Goal: Download file/media

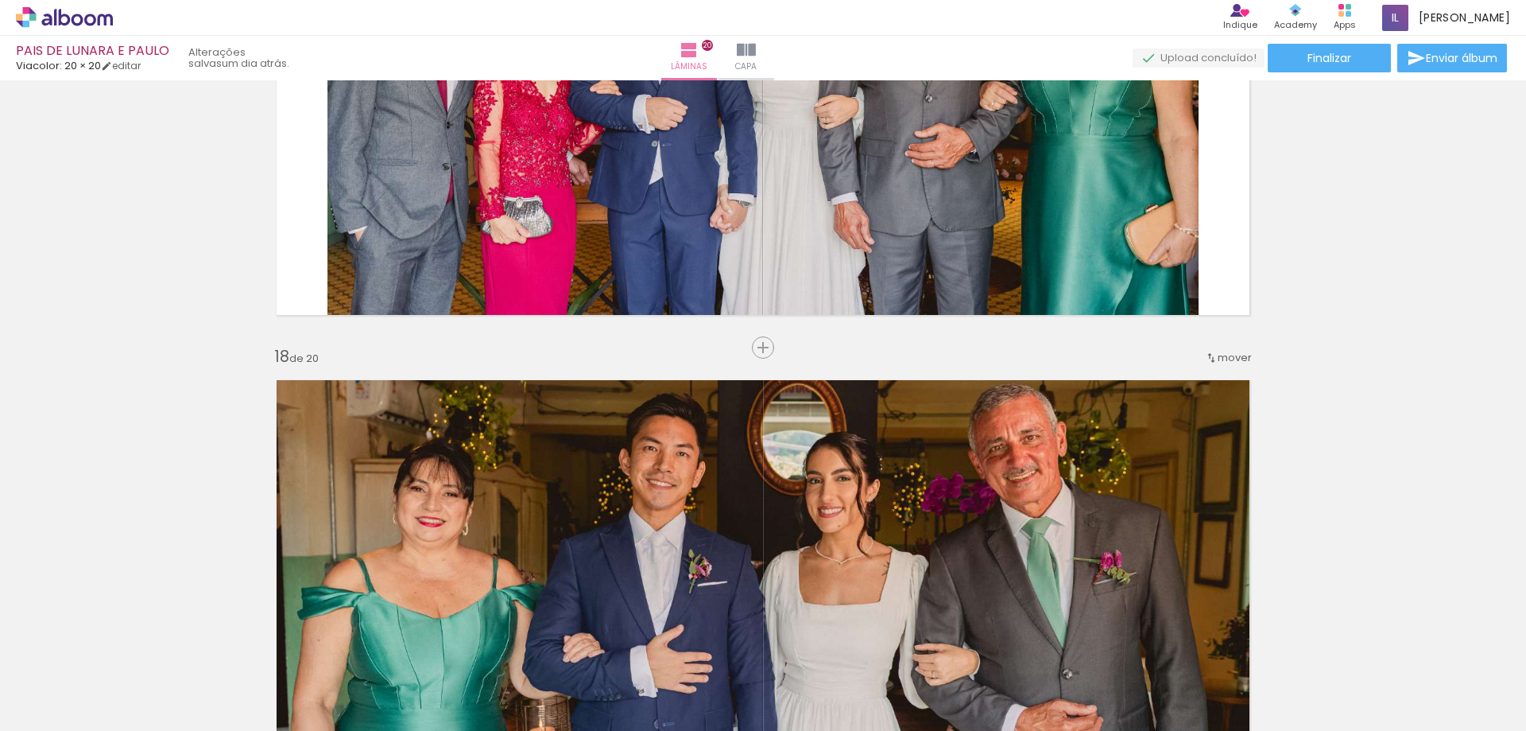
scroll to position [8764, 0]
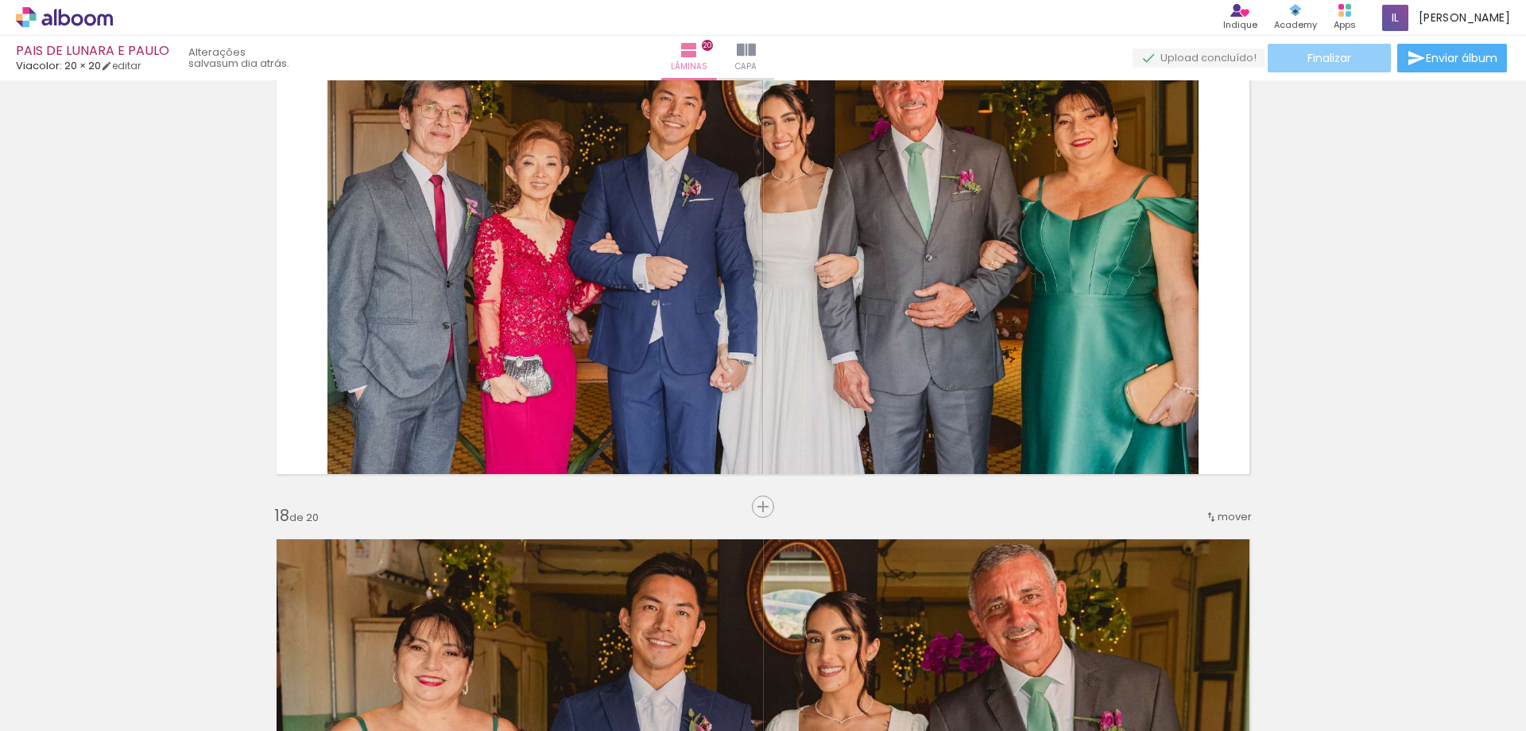
click at [1299, 65] on paper-button "Finalizar" at bounding box center [1329, 58] width 123 height 29
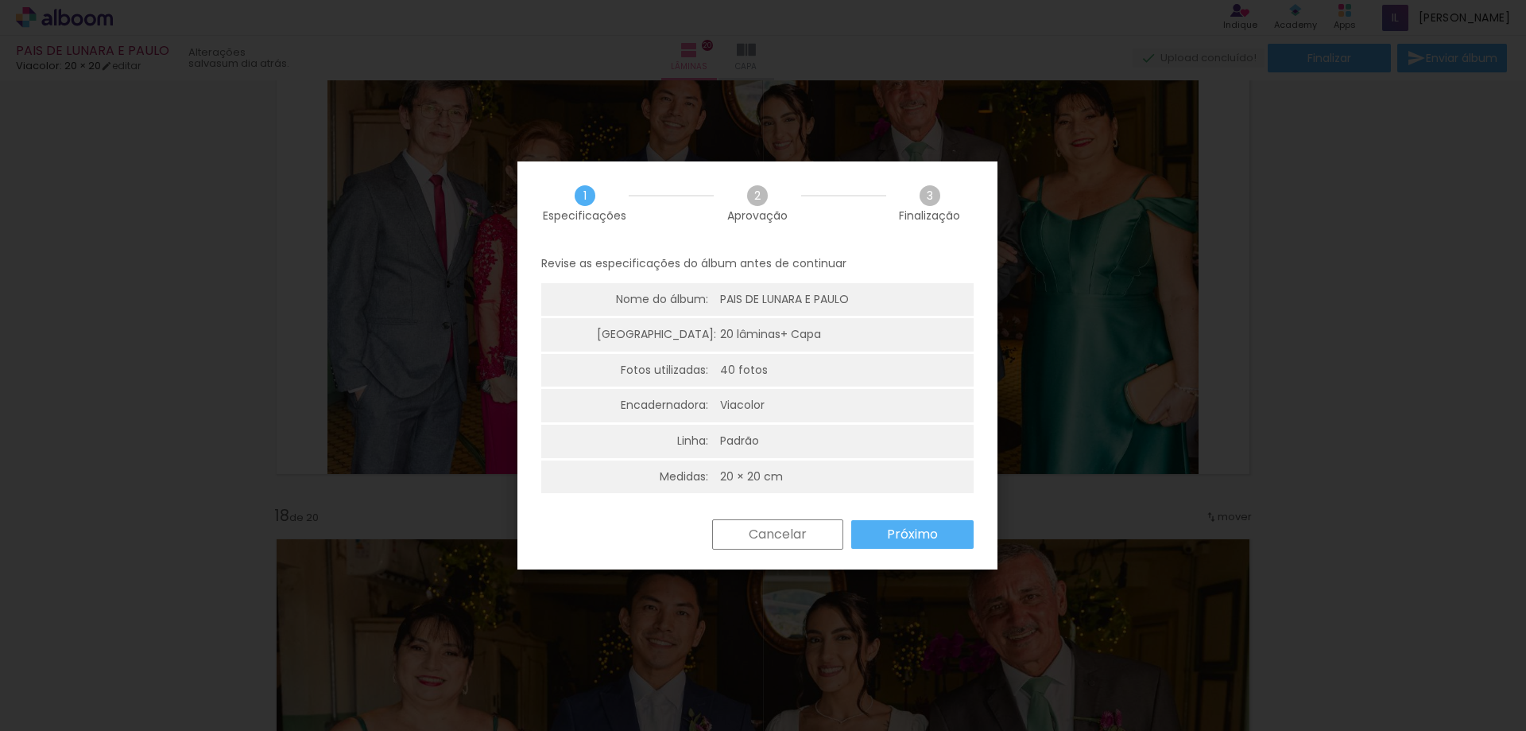
click at [909, 523] on paper-button "Próximo" at bounding box center [912, 534] width 122 height 29
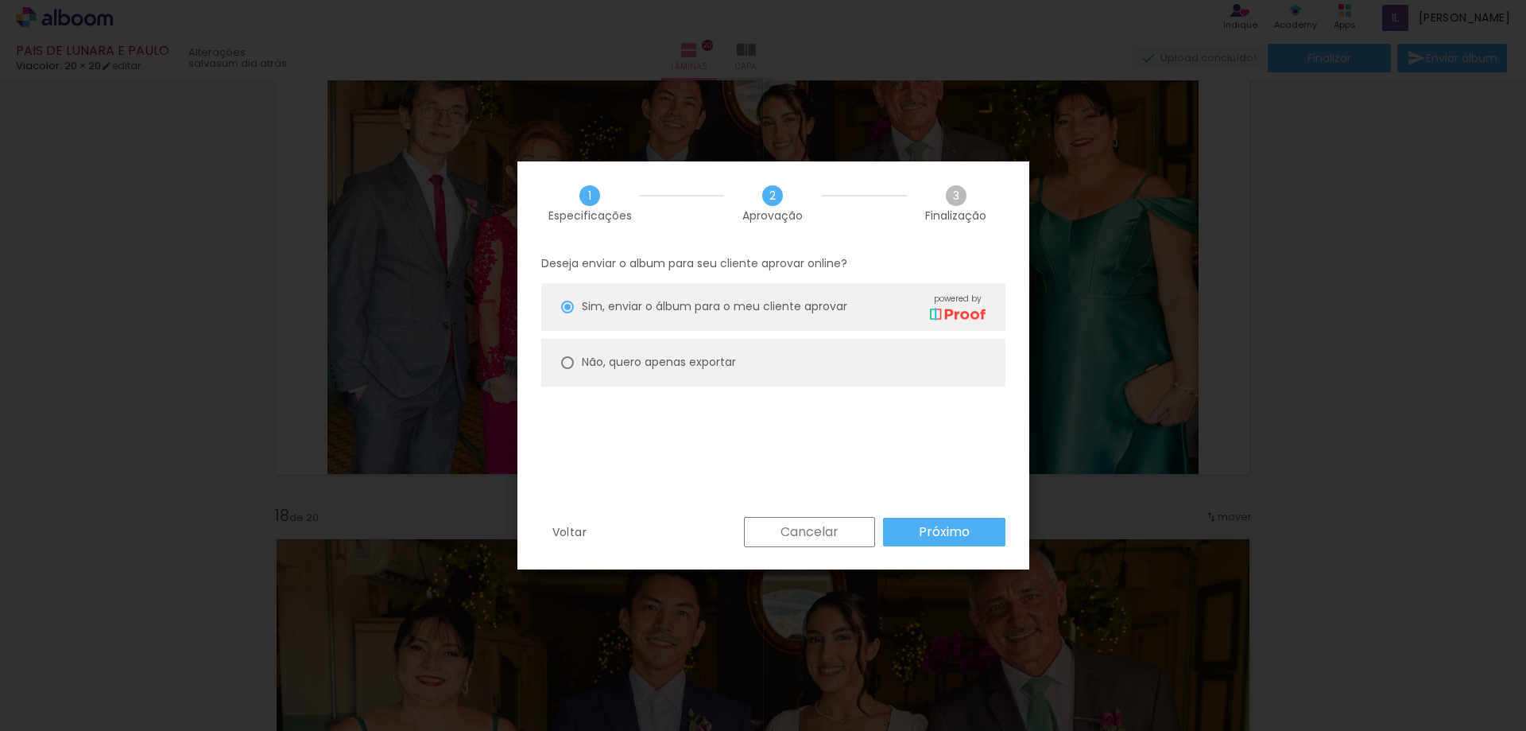
drag, startPoint x: 784, startPoint y: 347, endPoint x: 799, endPoint y: 364, distance: 22.5
click at [784, 348] on paper-radio-button "Não, quero apenas exportar" at bounding box center [773, 363] width 464 height 48
type paper-radio-button "on"
click at [972, 526] on paper-button "Próximo" at bounding box center [944, 532] width 122 height 29
type input "Alta, 300 DPI"
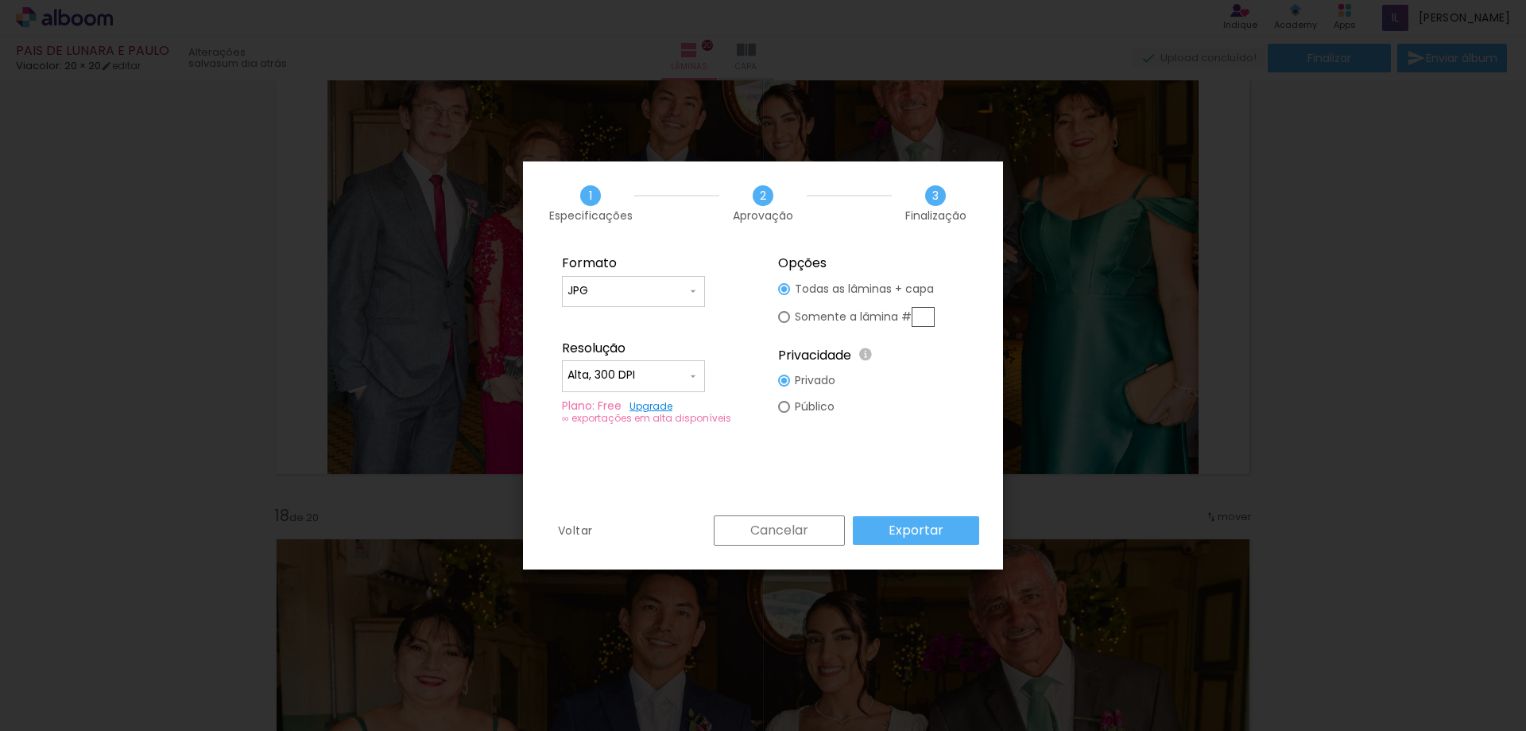
click at [0, 0] on slot "Exportar" at bounding box center [0, 0] width 0 height 0
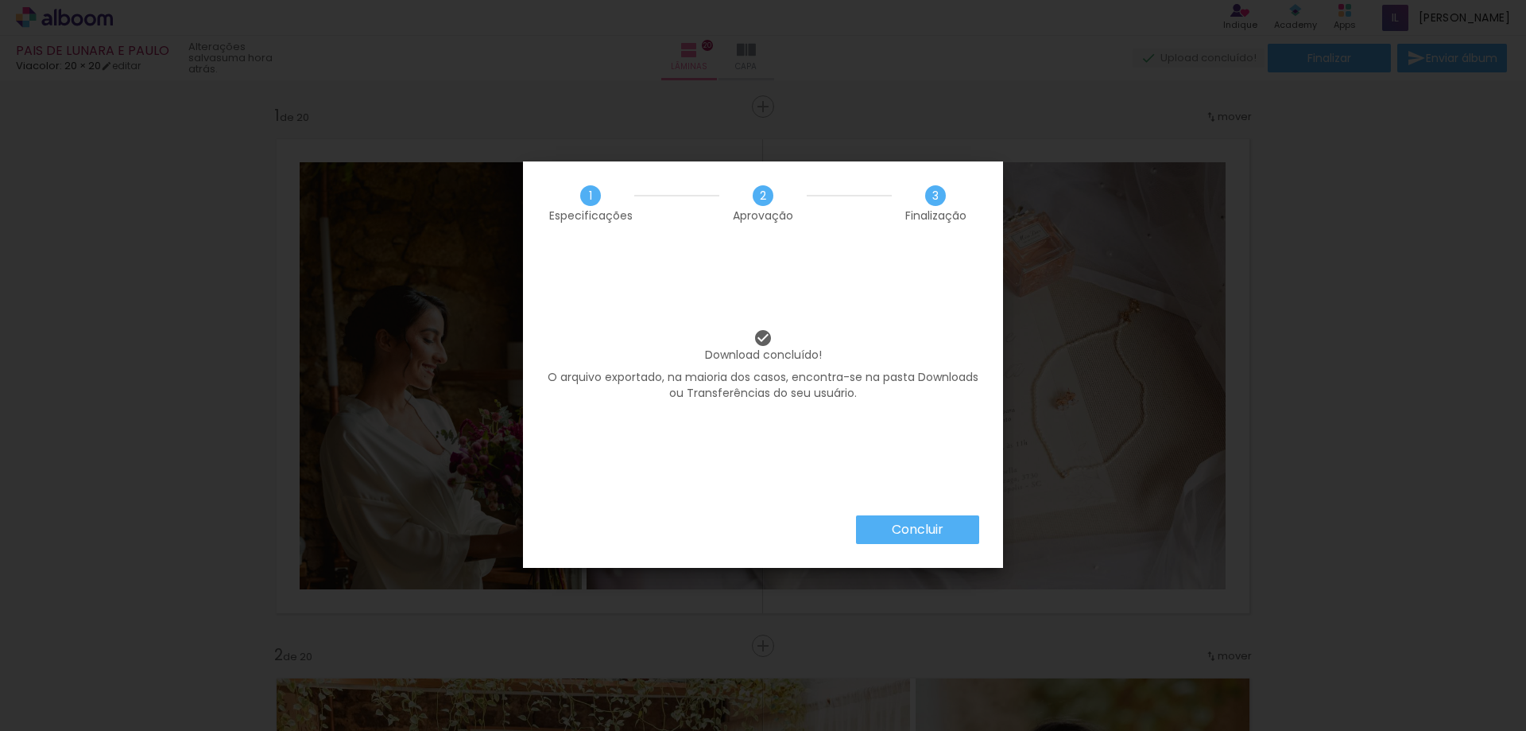
scroll to position [8764, 0]
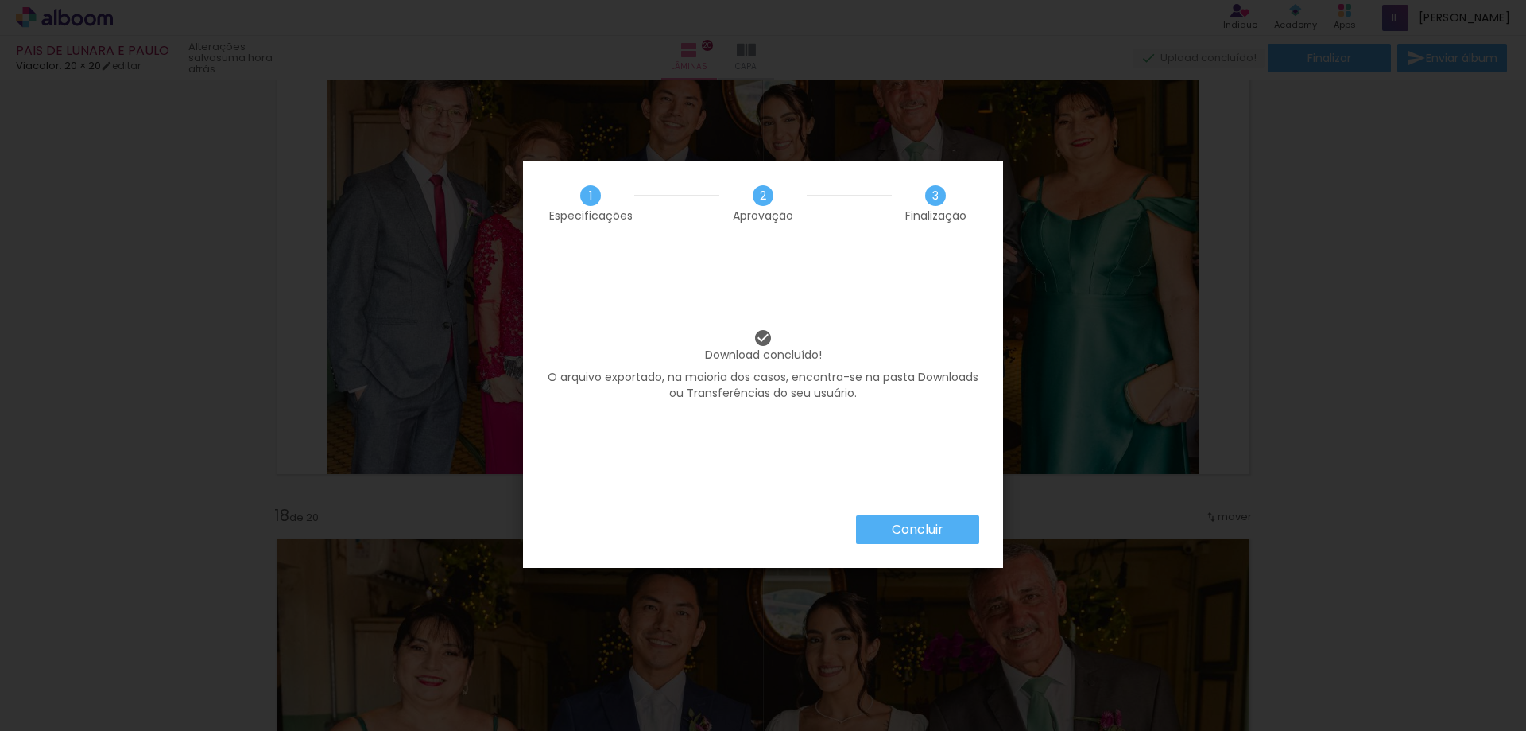
click at [951, 526] on paper-button "Concluir" at bounding box center [917, 529] width 123 height 29
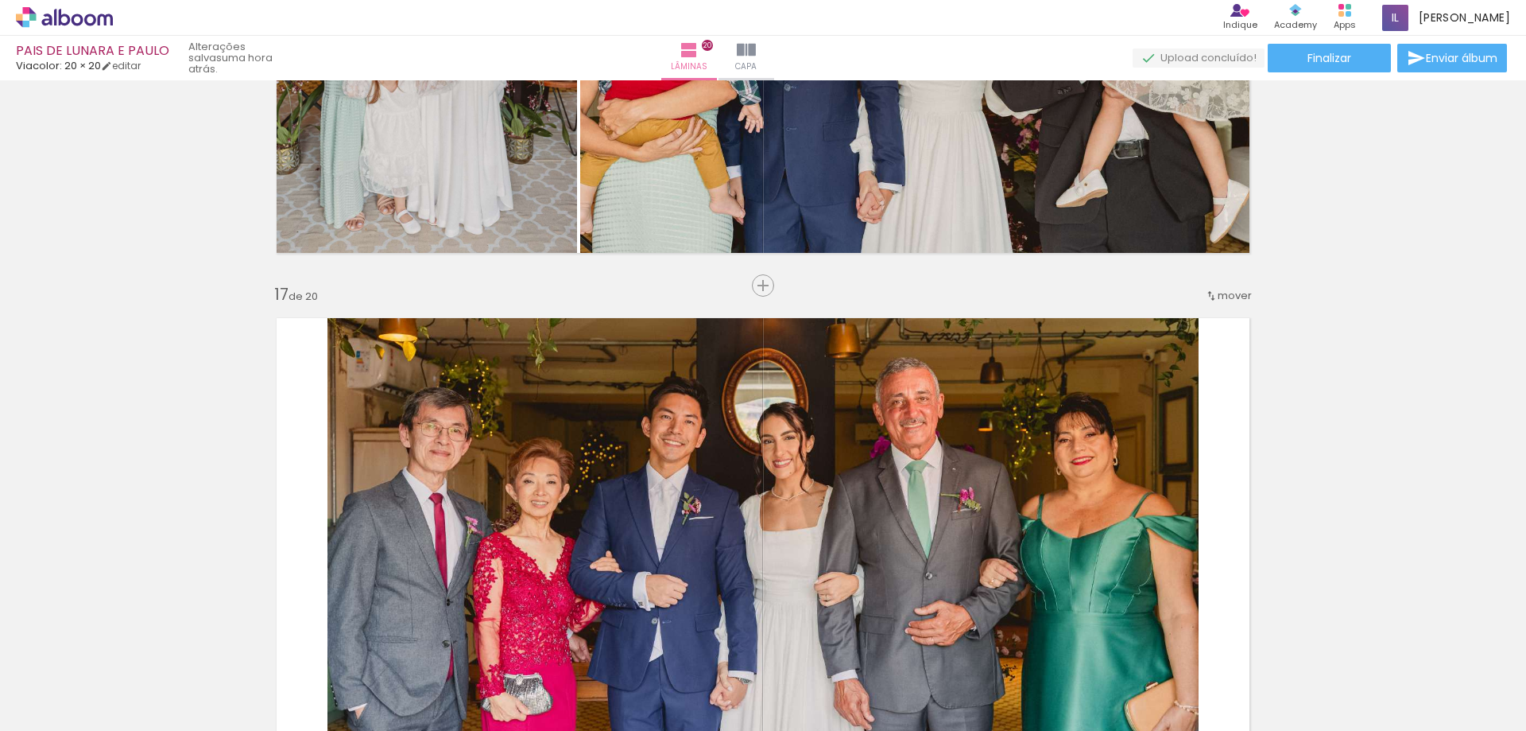
scroll to position [8605, 0]
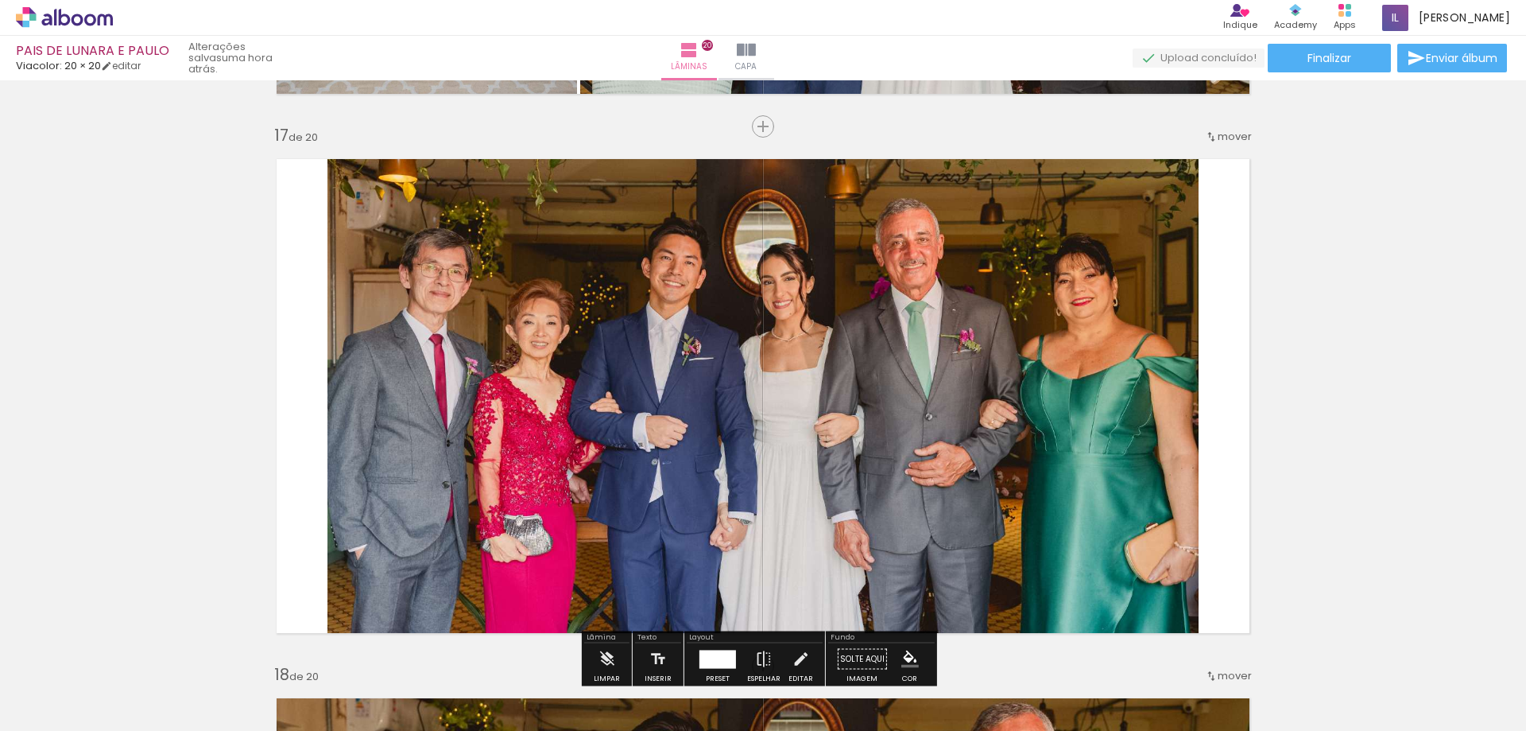
click at [89, 16] on icon at bounding box center [90, 20] width 12 height 12
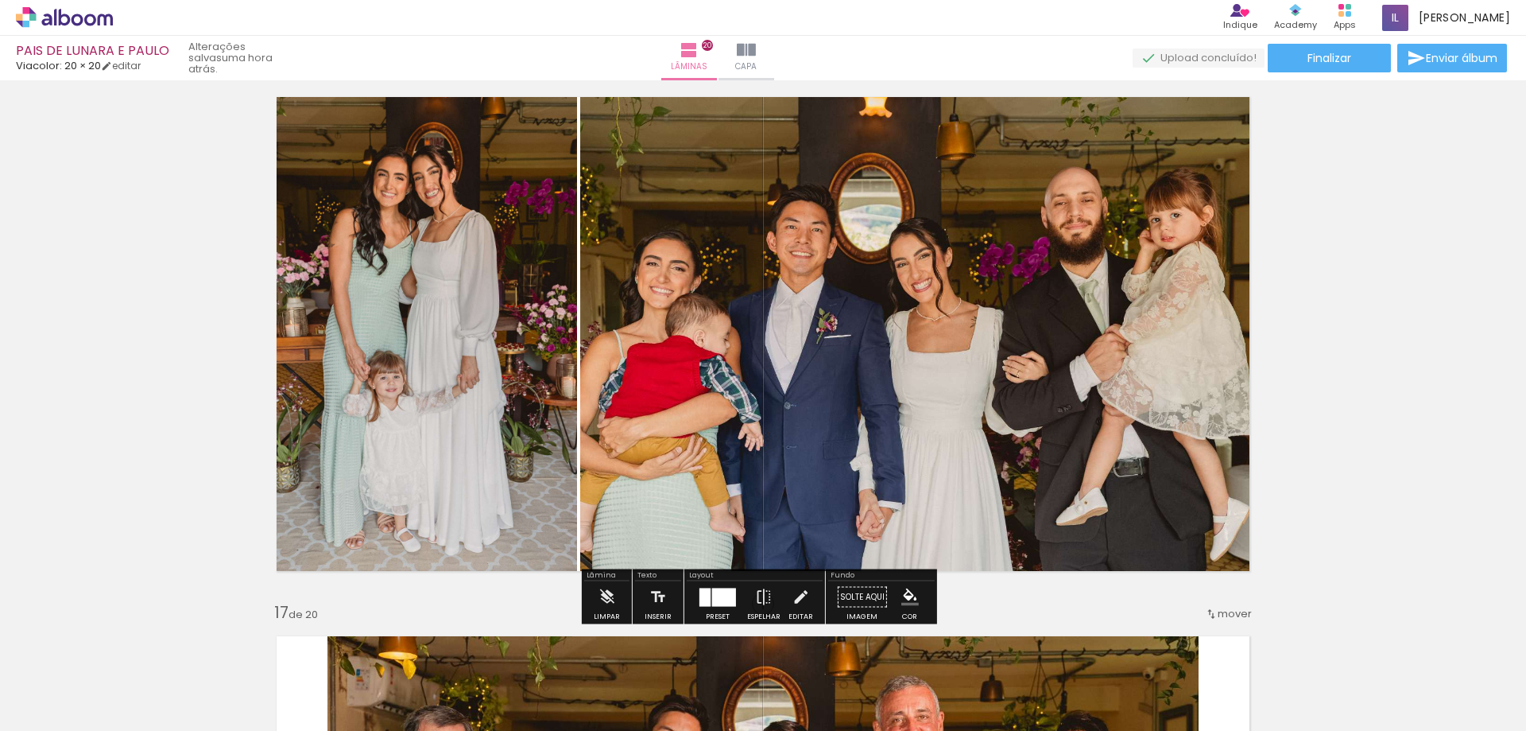
scroll to position [7969, 0]
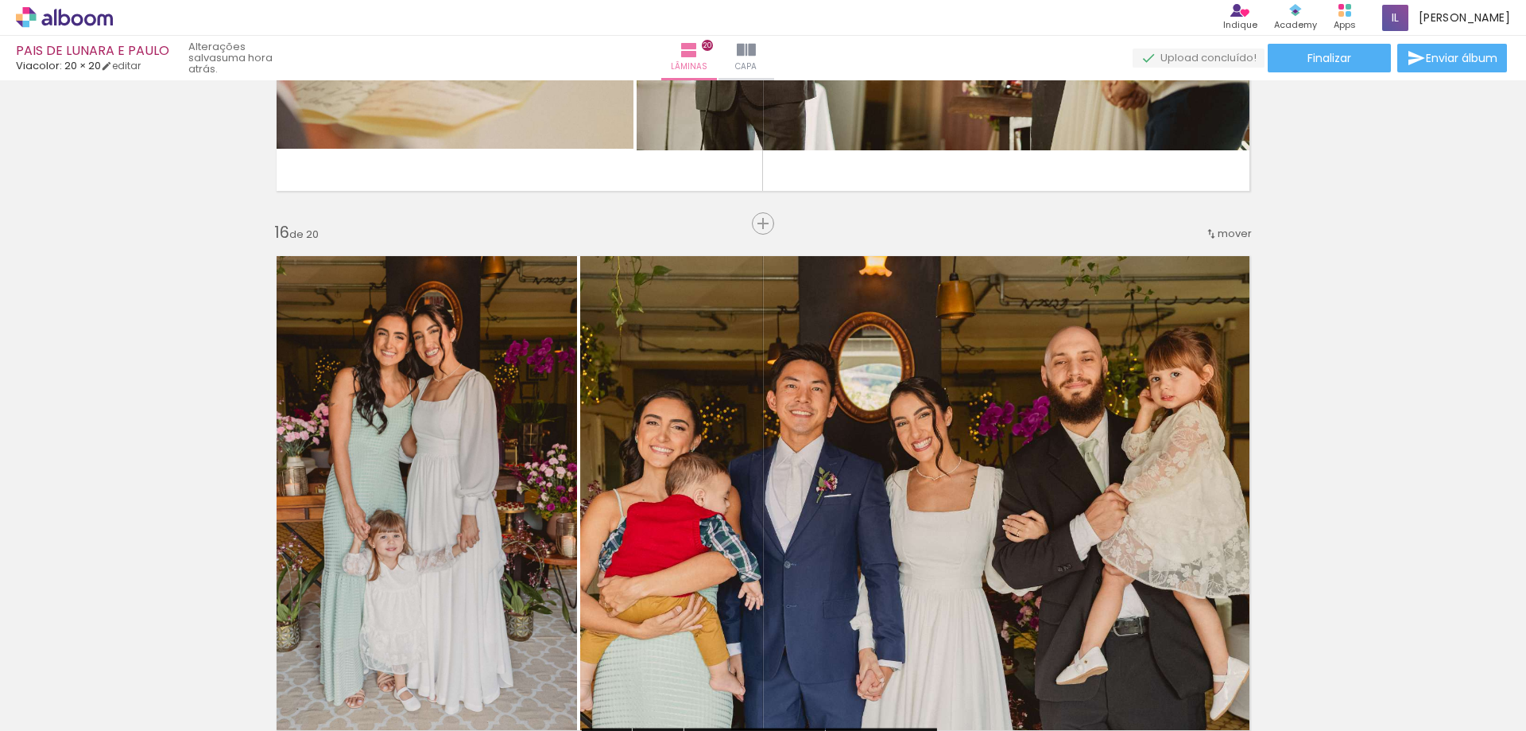
click at [1223, 230] on span "mover" at bounding box center [1235, 233] width 34 height 15
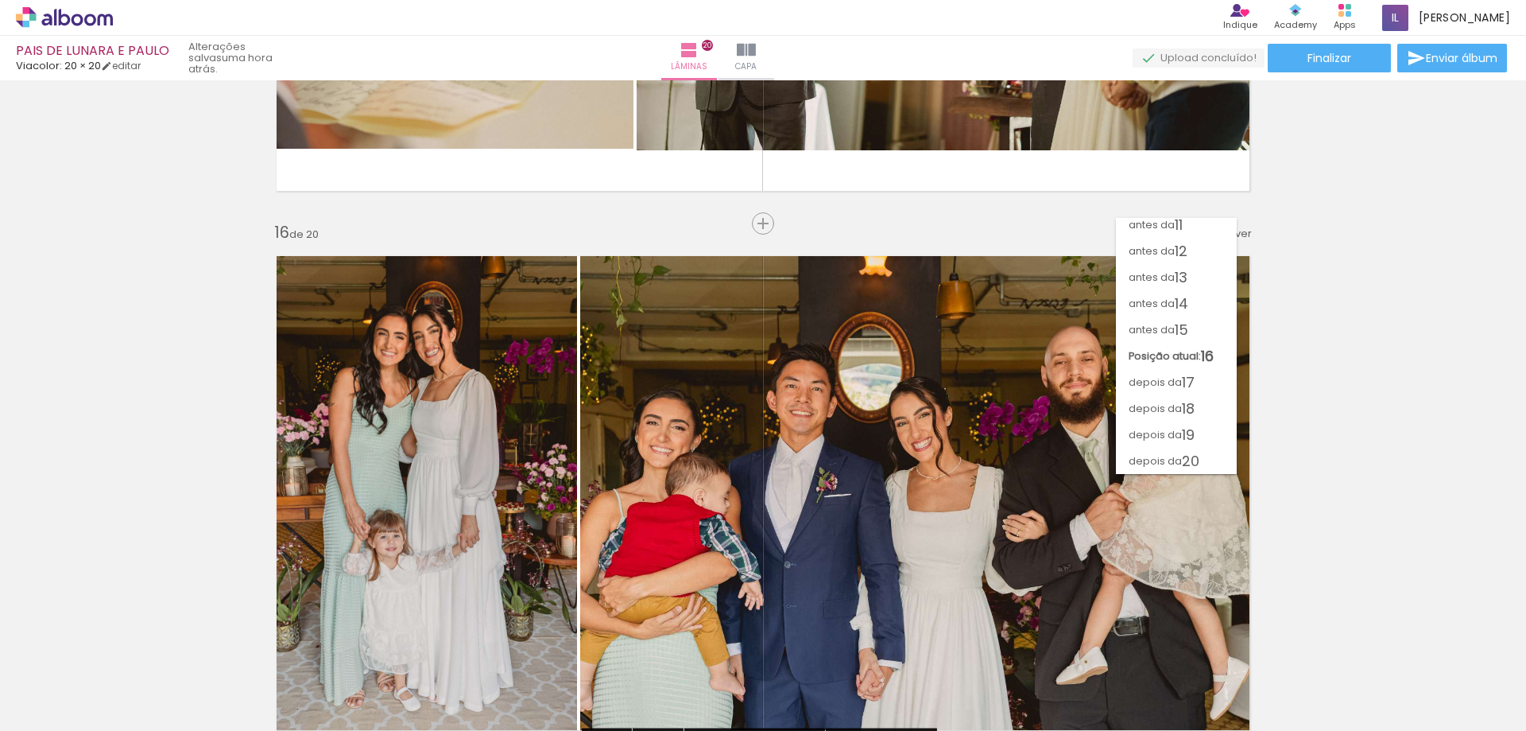
scroll to position [269, 0]
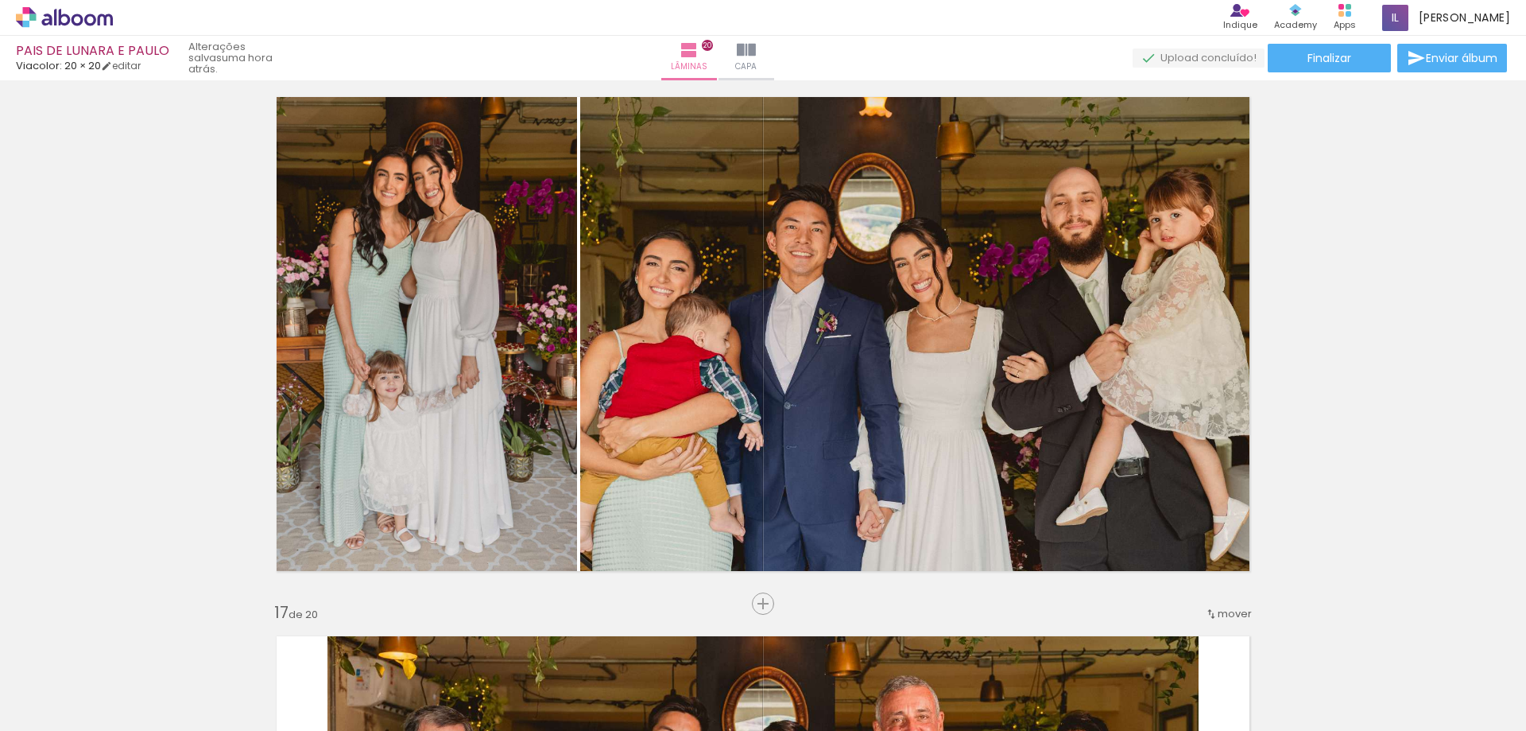
scroll to position [7969, 0]
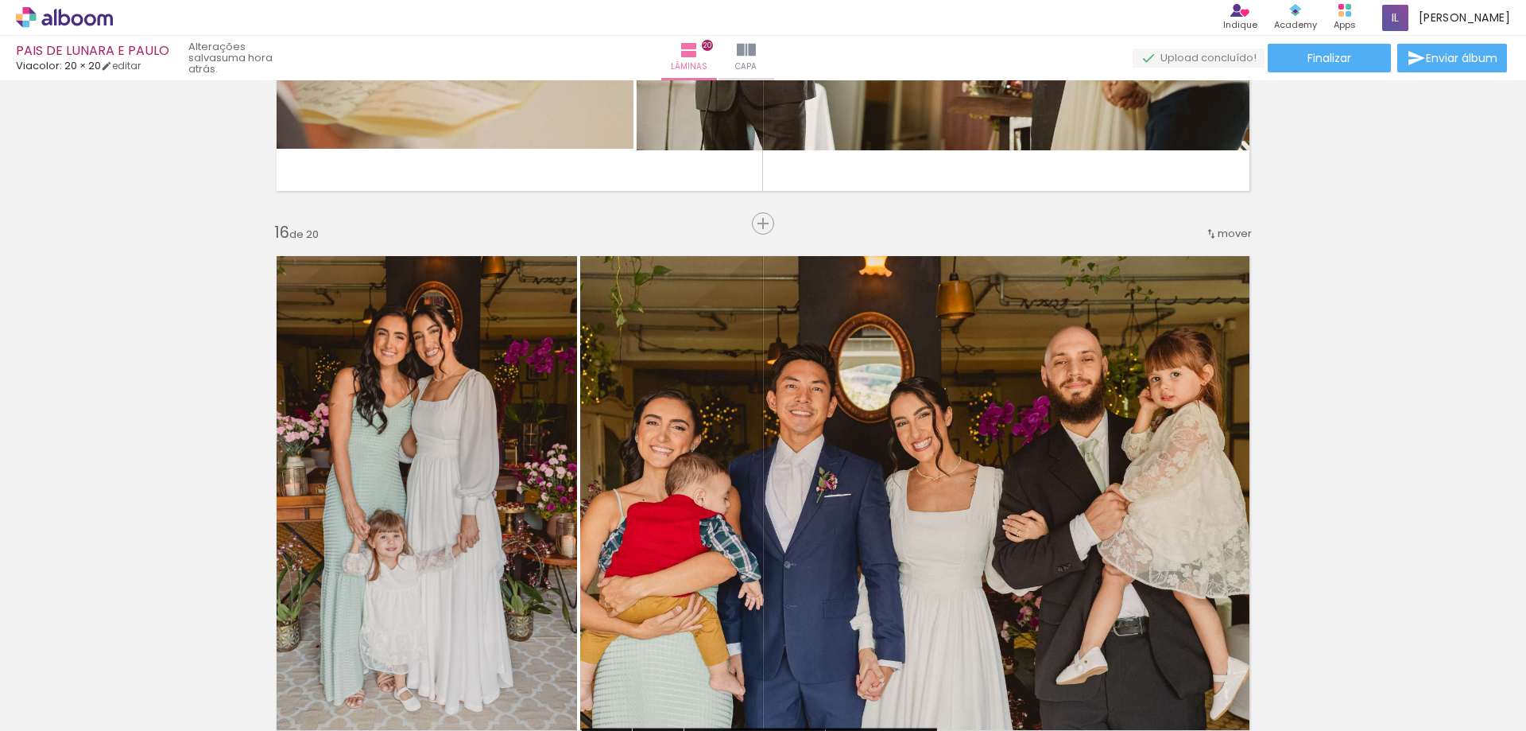
click at [1207, 231] on iron-icon at bounding box center [1211, 233] width 13 height 13
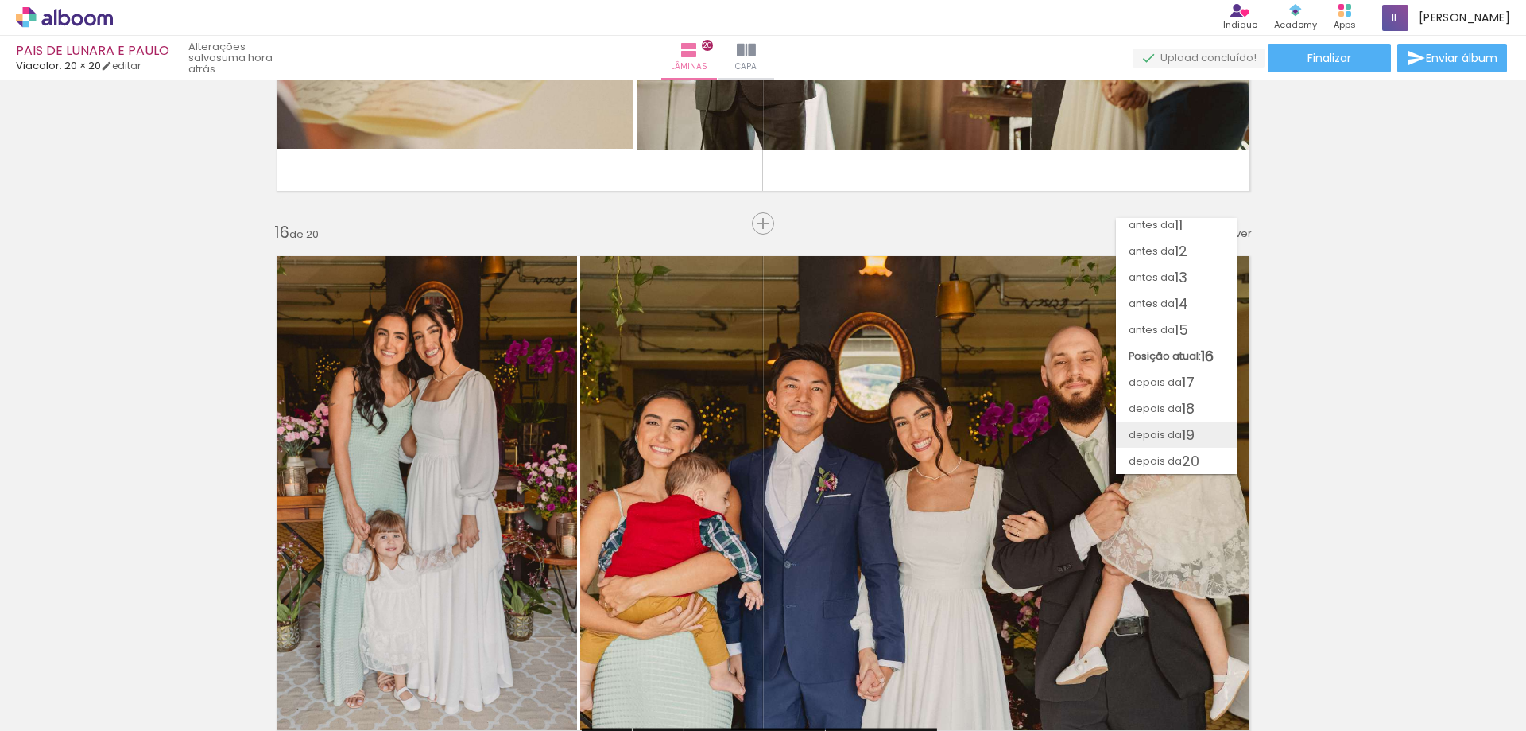
click at [1165, 440] on span "depois da" at bounding box center [1155, 434] width 53 height 26
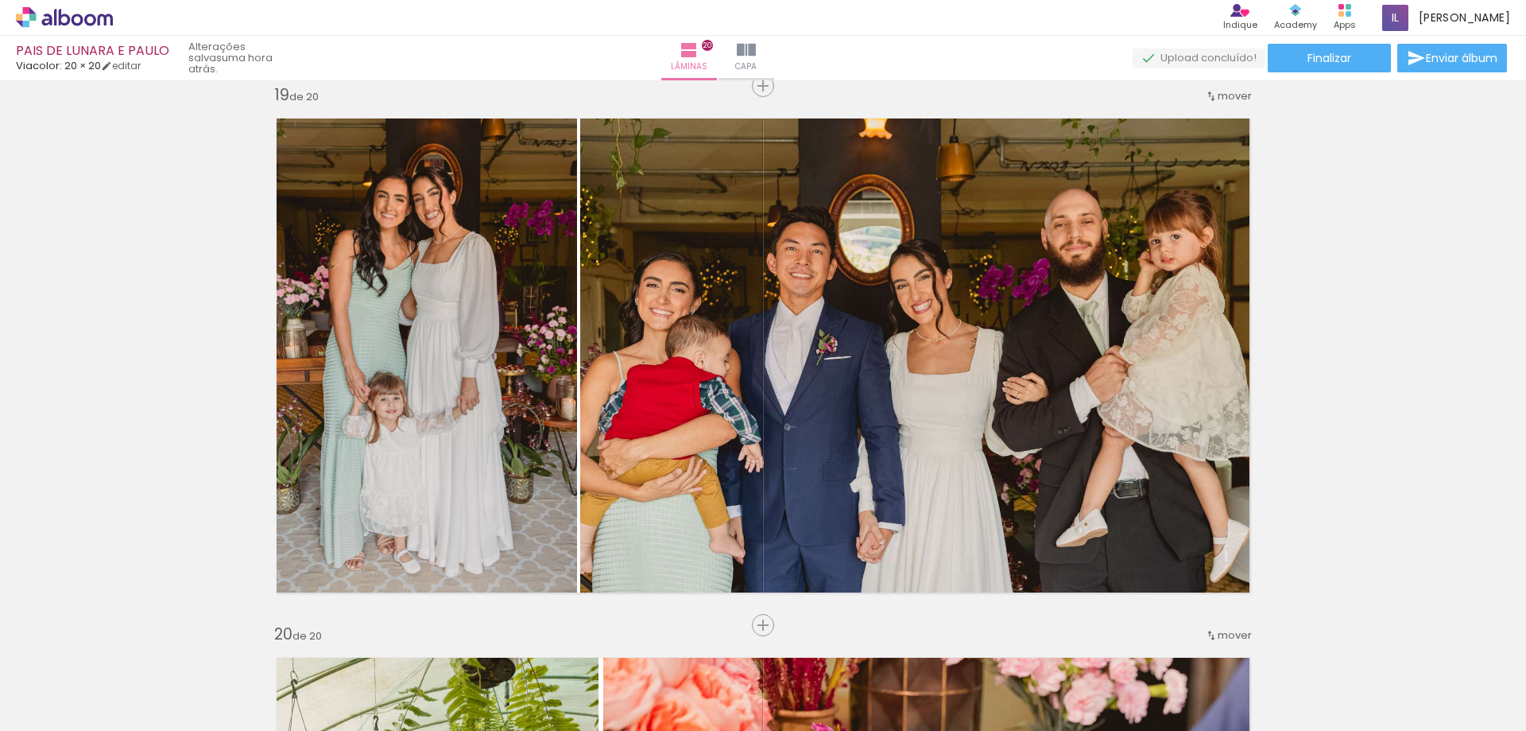
scroll to position [9564, 0]
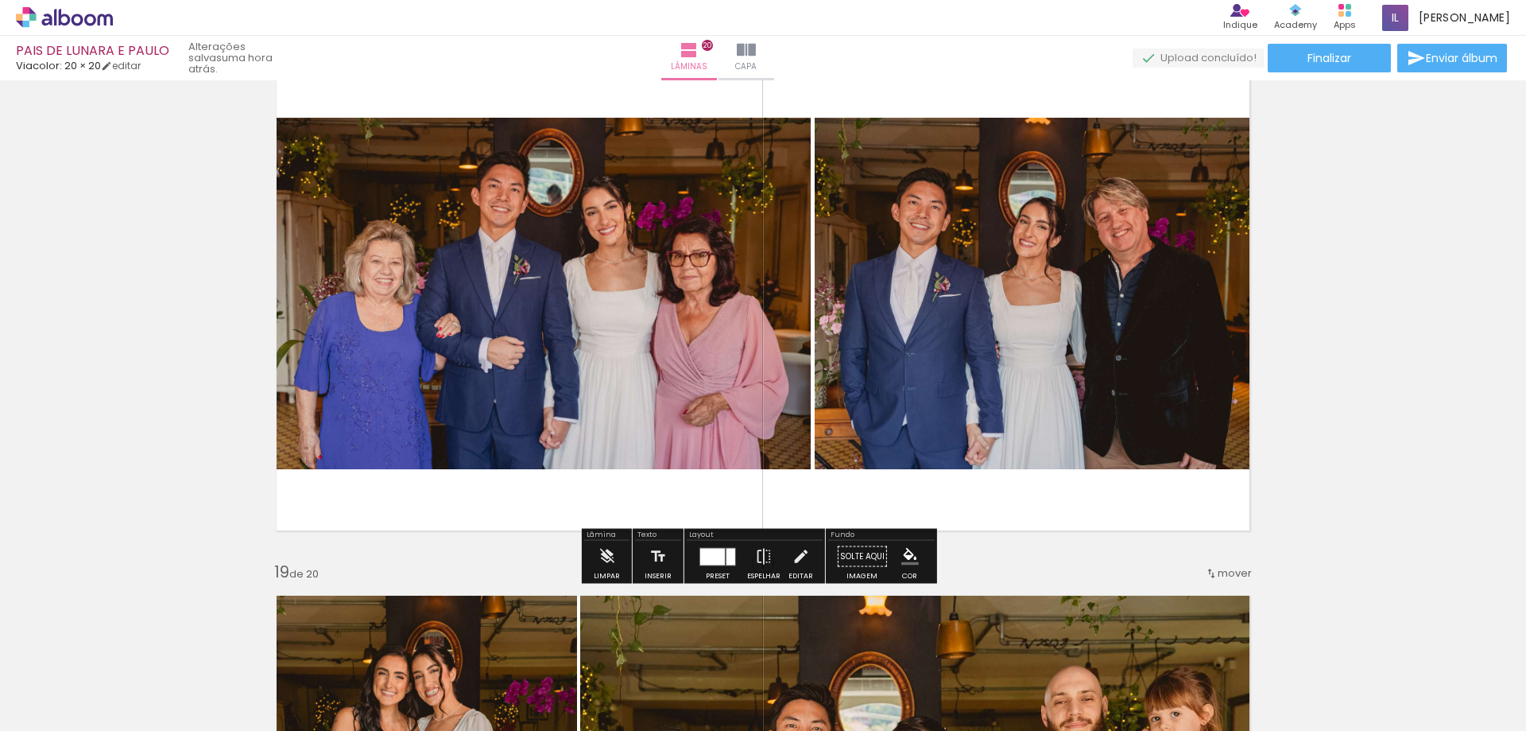
scroll to position [9087, 0]
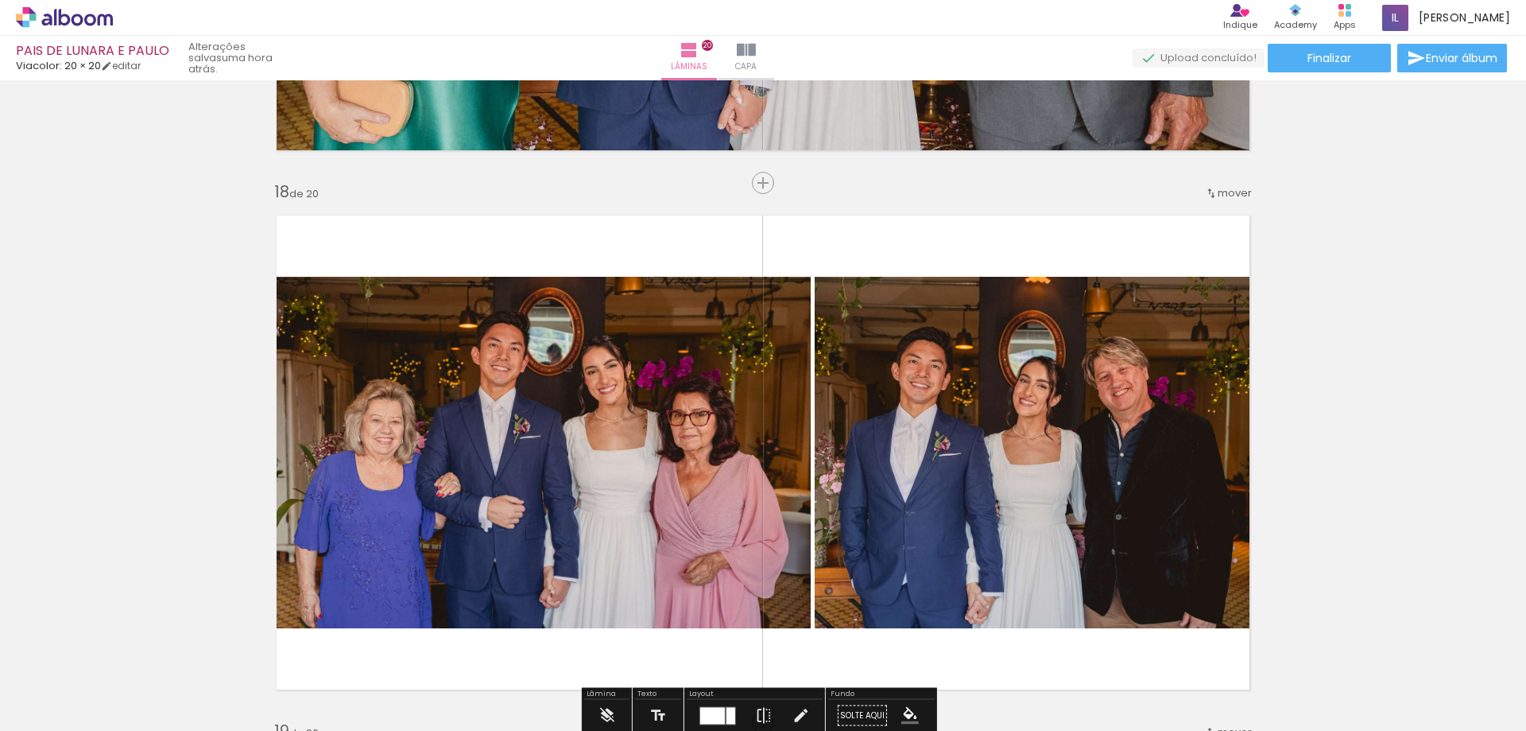
click at [1218, 192] on span "mover" at bounding box center [1235, 192] width 34 height 15
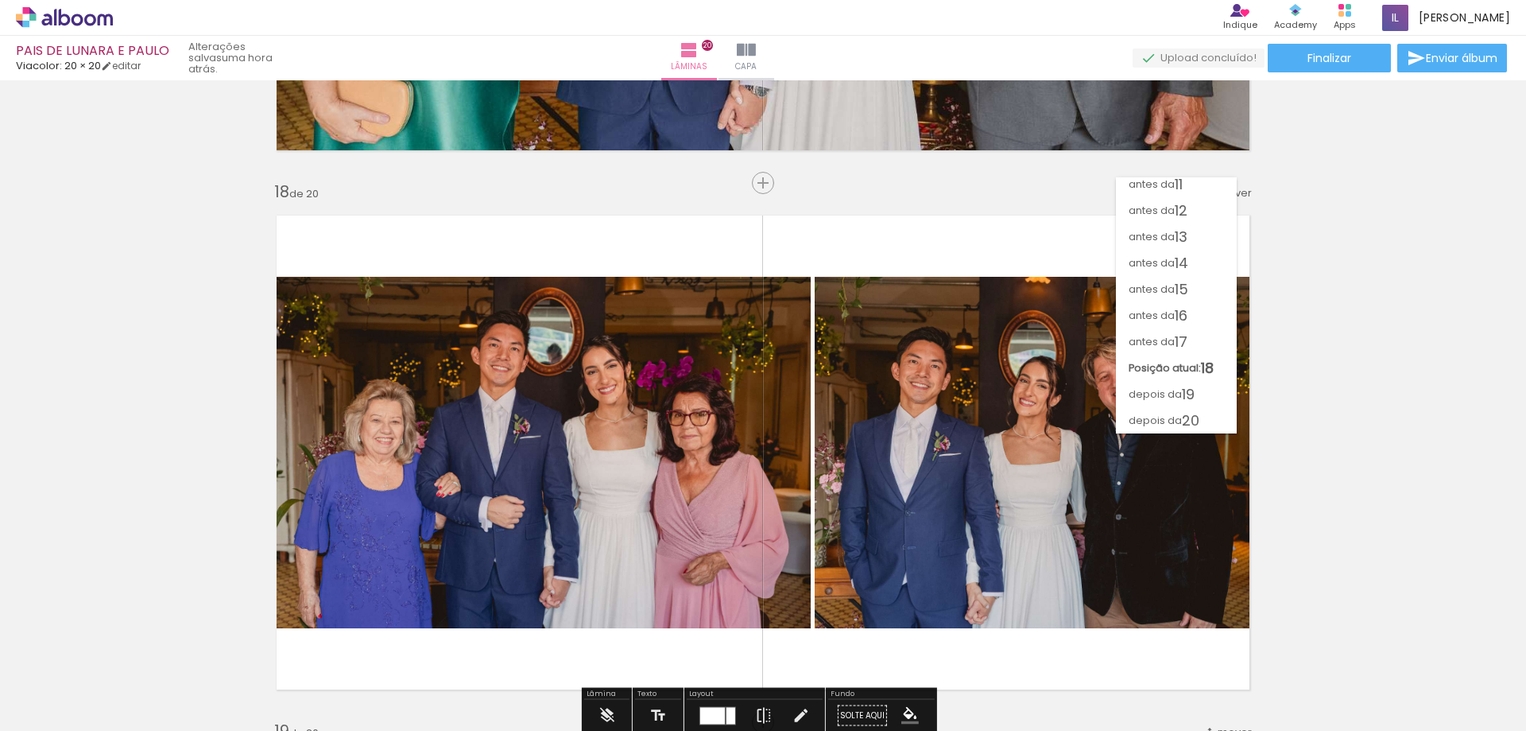
scroll to position [269, 0]
click at [1180, 308] on span "16" at bounding box center [1181, 315] width 13 height 26
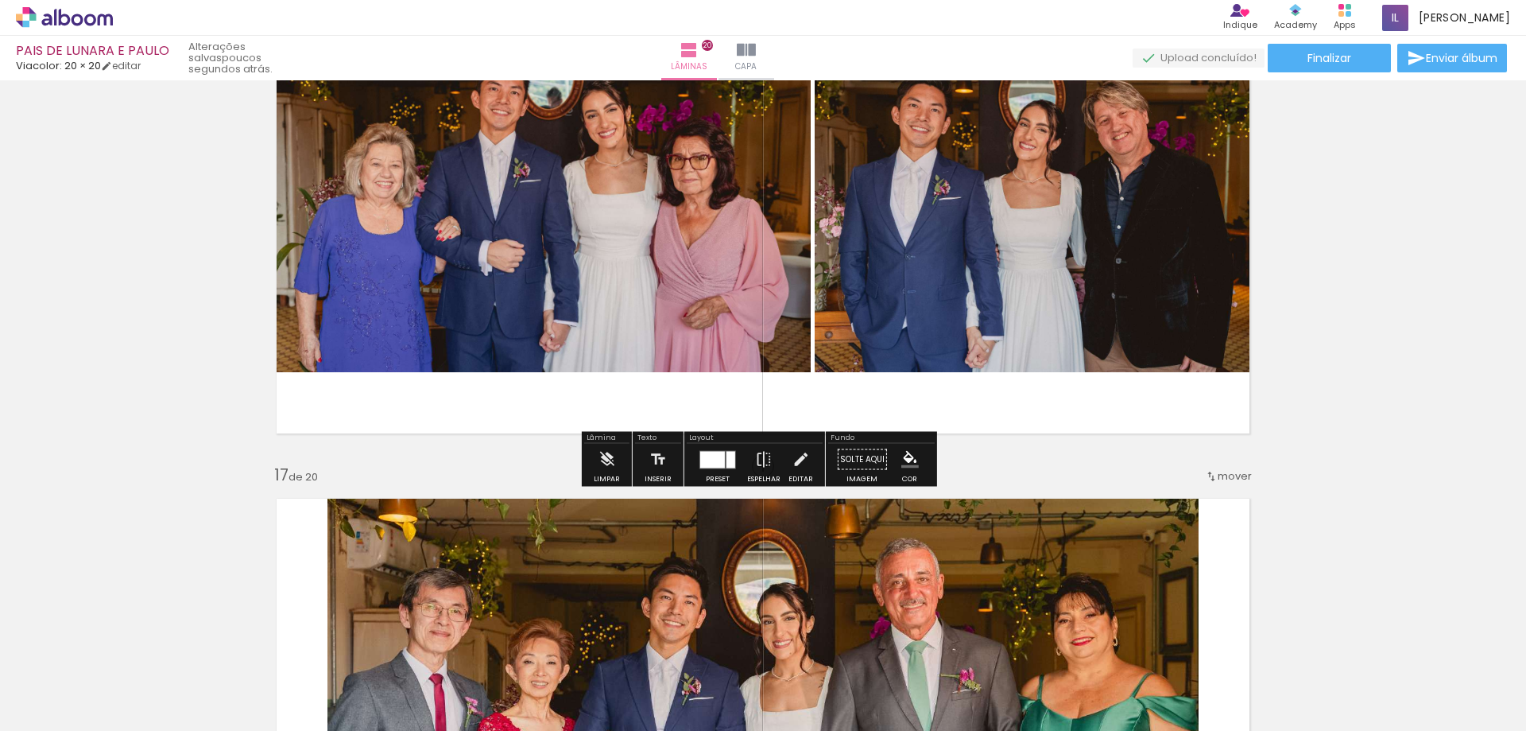
scroll to position [8424, 0]
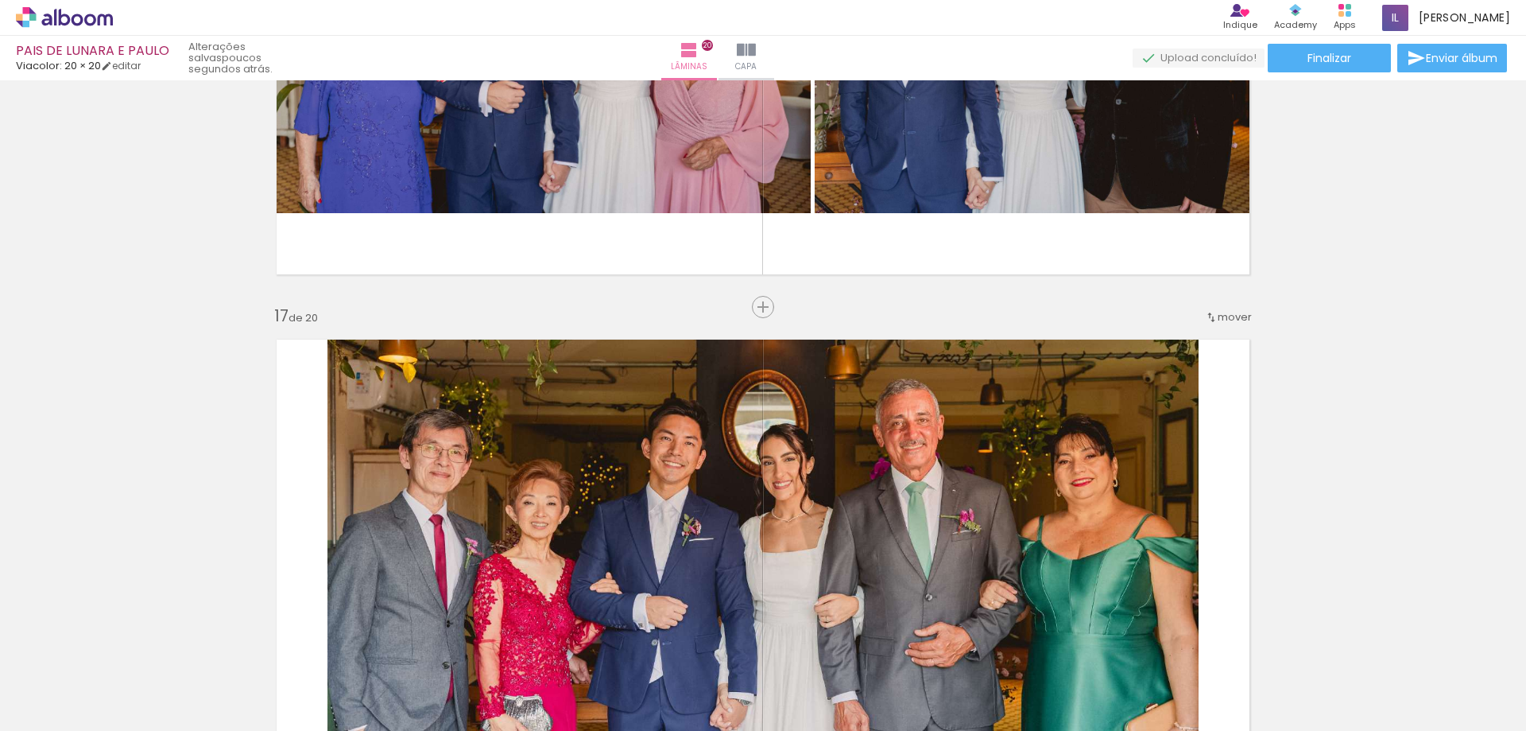
click at [1221, 308] on div "mover" at bounding box center [1228, 317] width 47 height 26
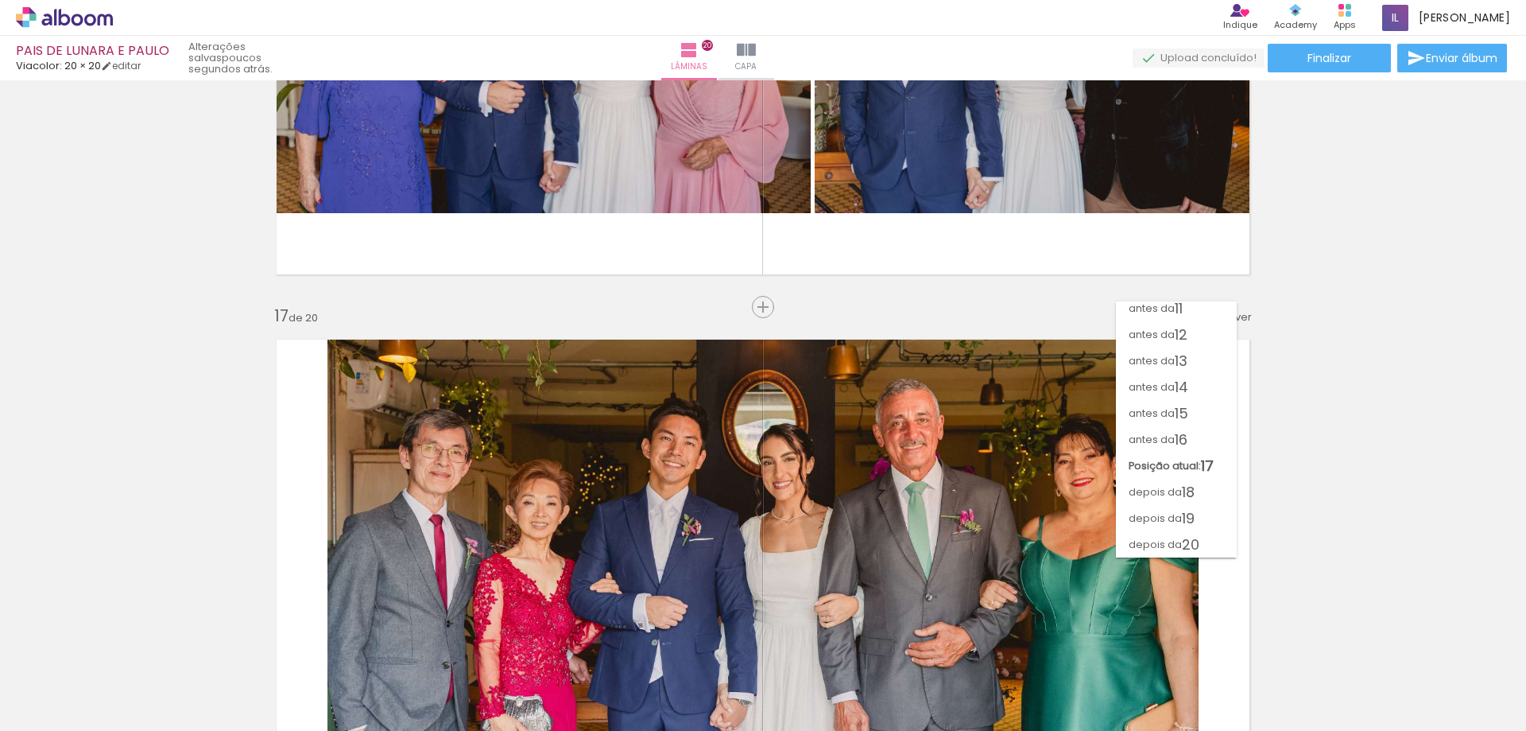
scroll to position [269, 0]
click at [1186, 433] on span "16" at bounding box center [1181, 439] width 13 height 26
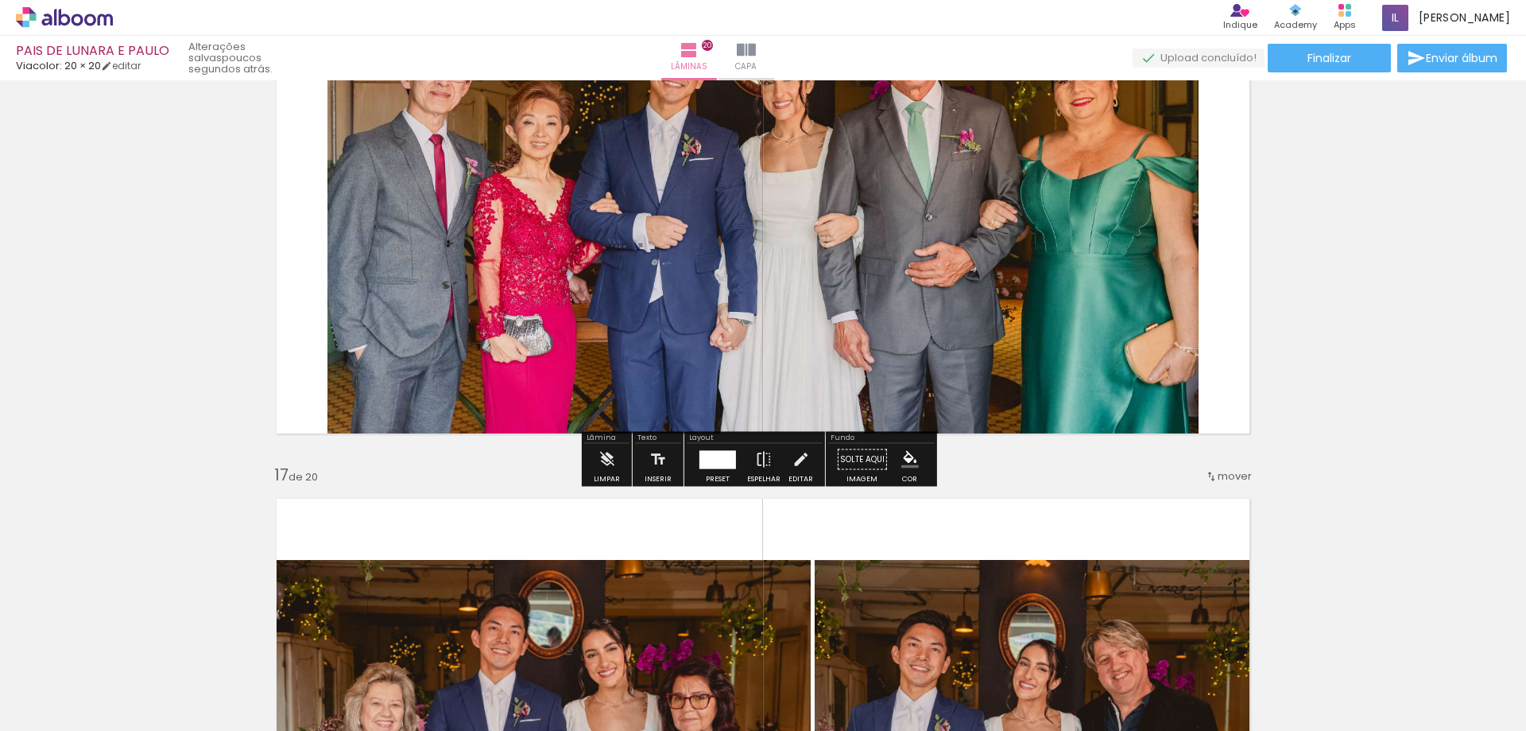
scroll to position [8106, 0]
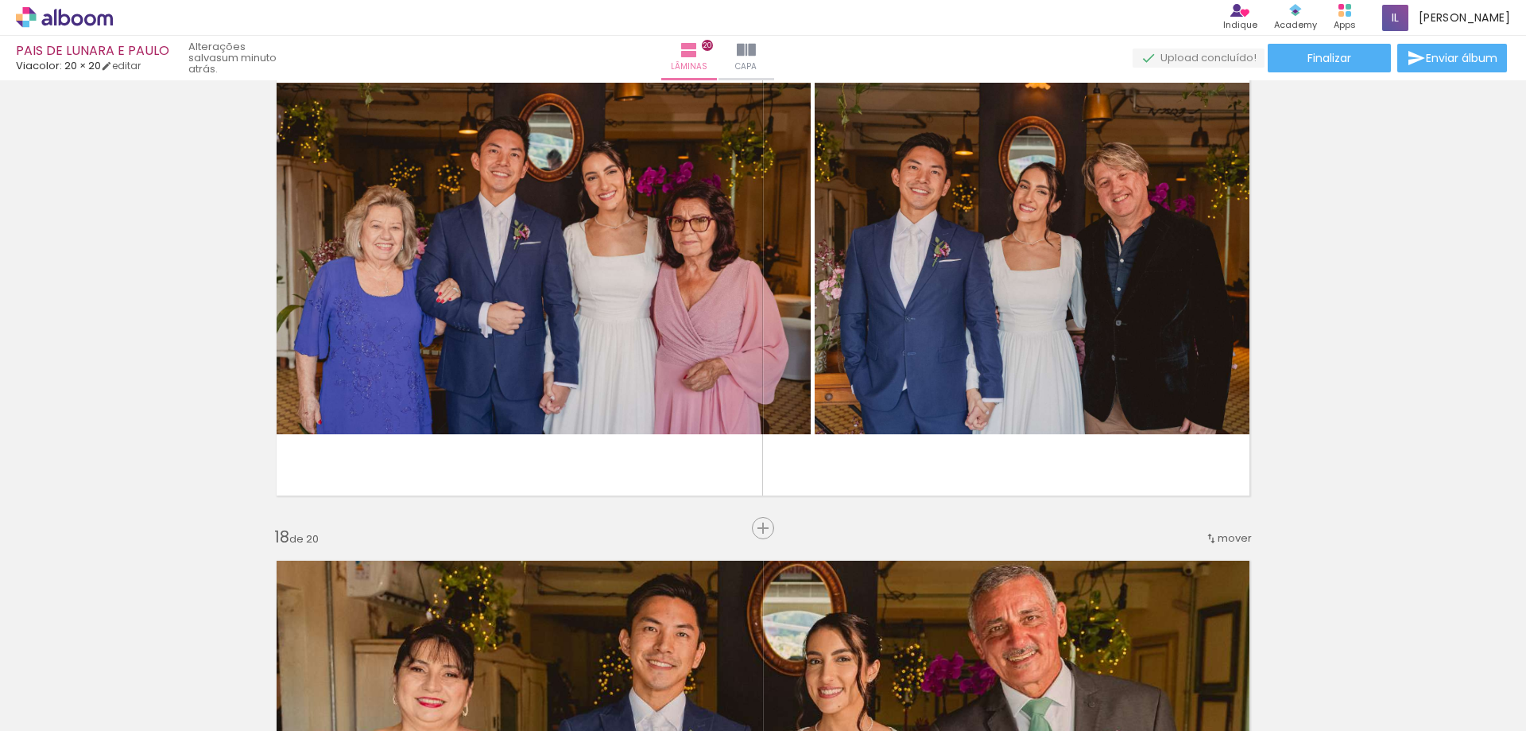
scroll to position [9060, 0]
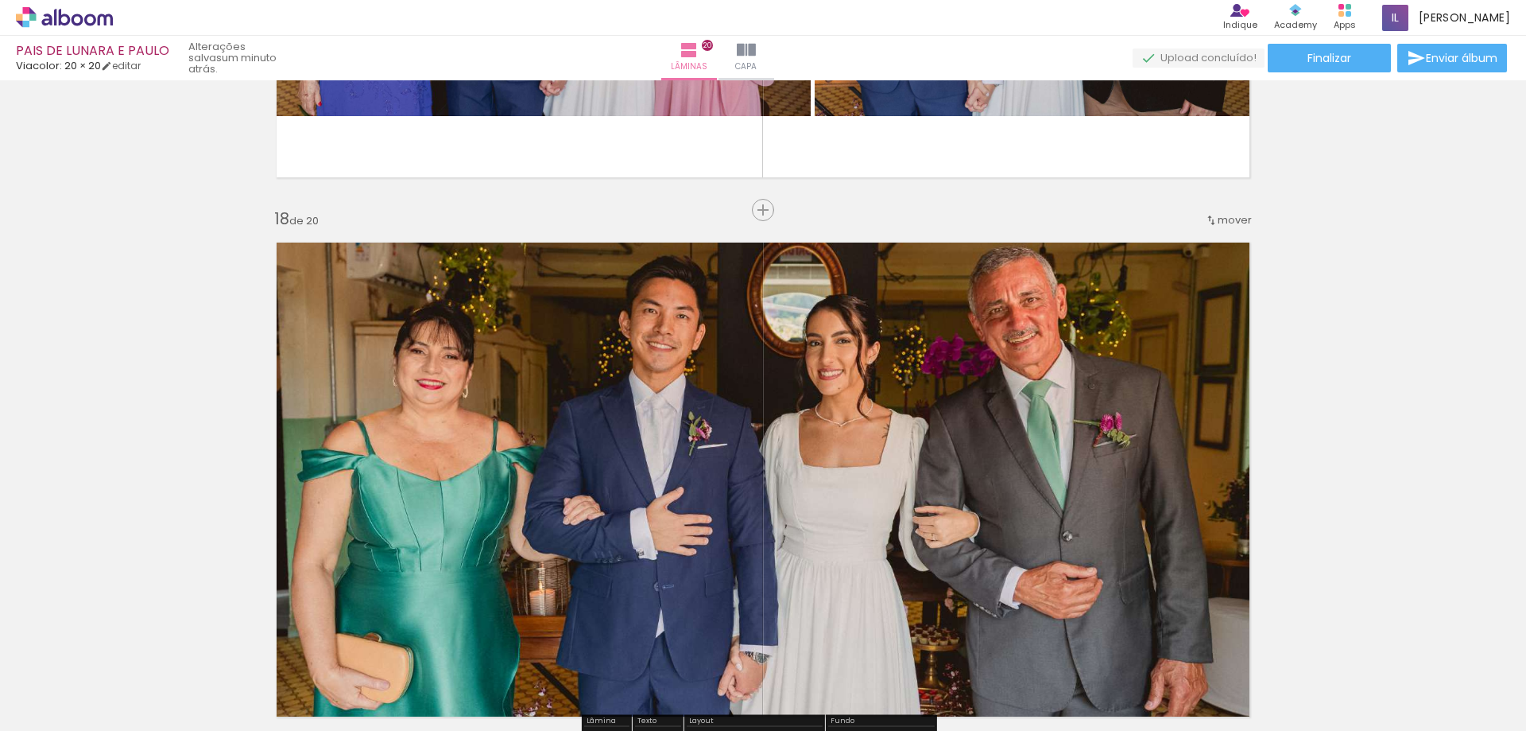
click at [1218, 223] on span "mover" at bounding box center [1235, 219] width 34 height 15
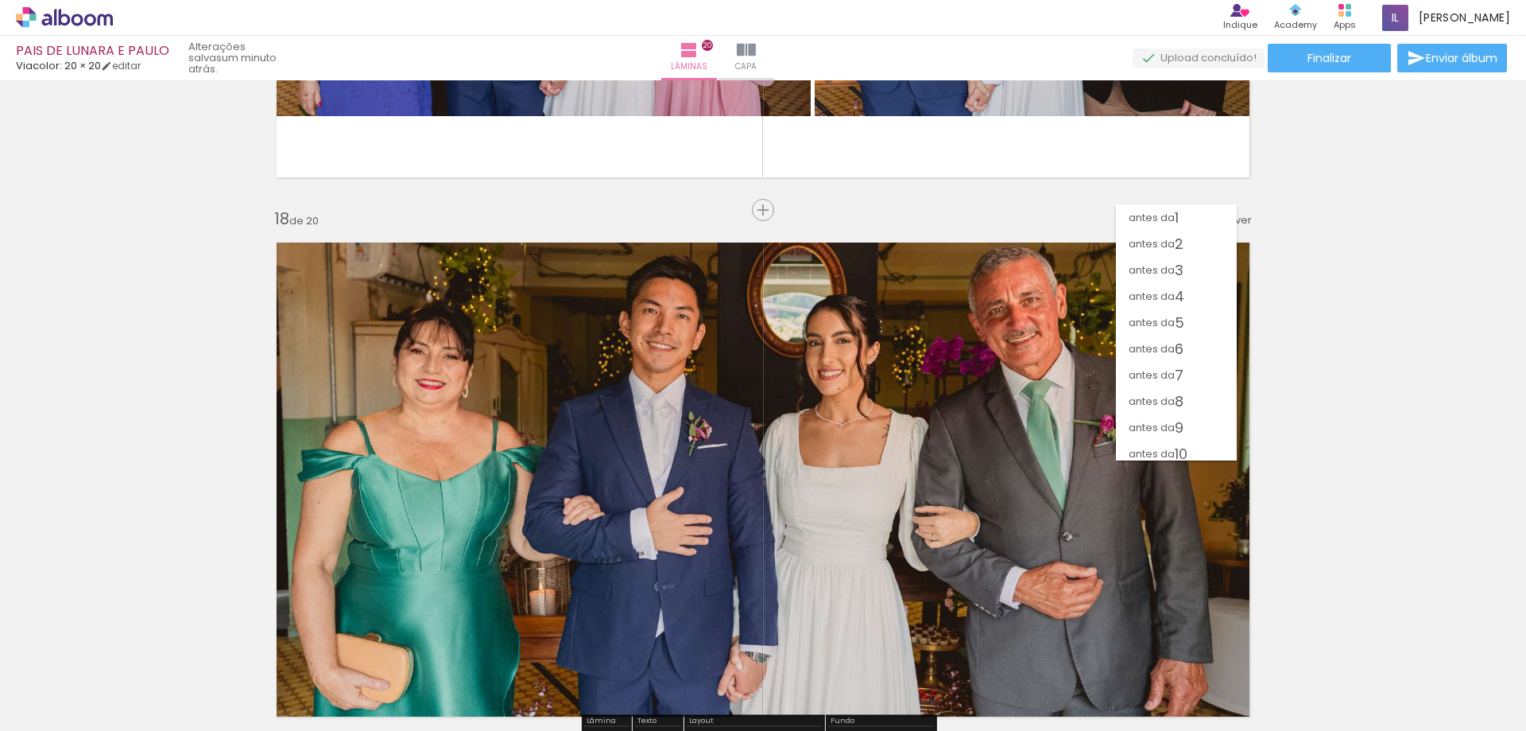
click at [1180, 624] on span "17" at bounding box center [1181, 637] width 13 height 26
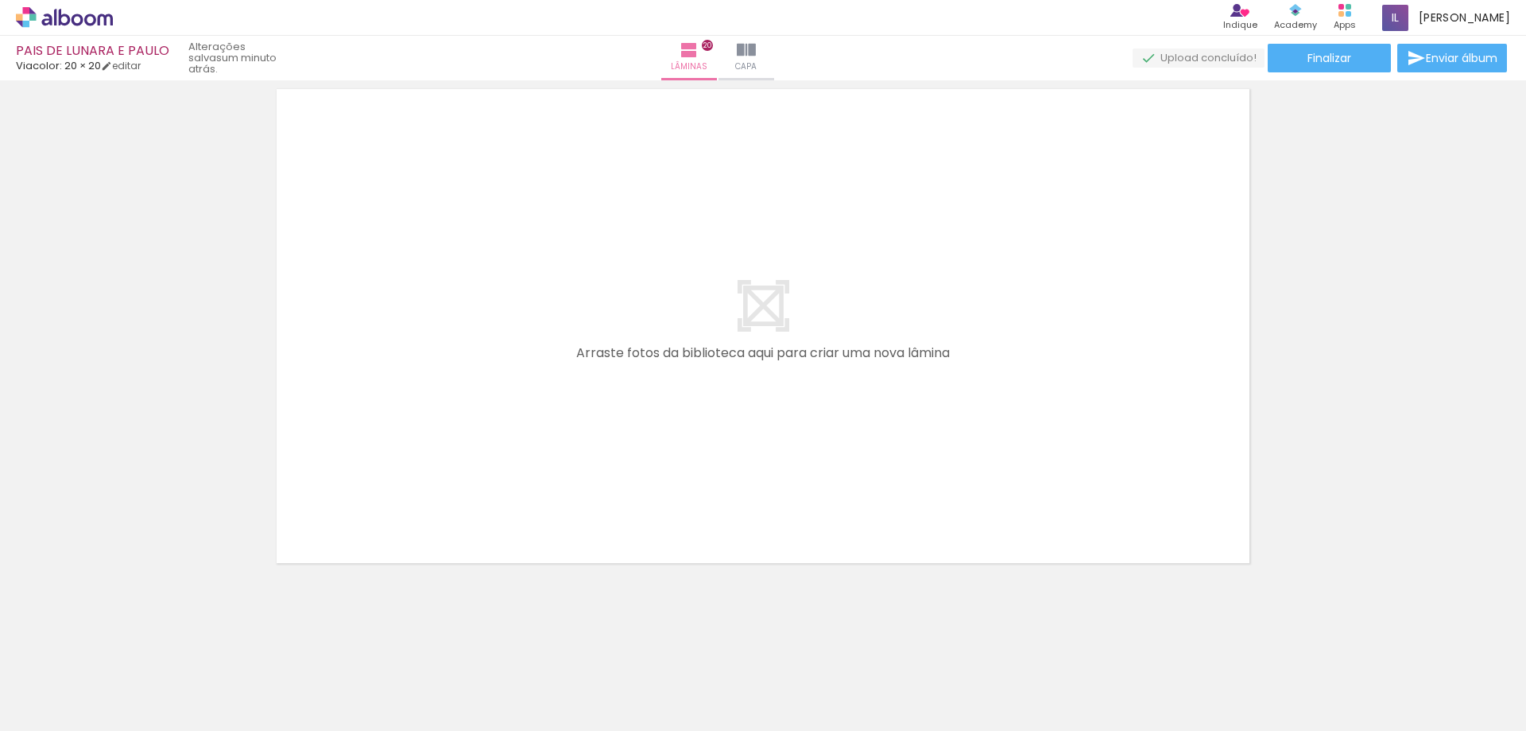
scroll to position [10195, 0]
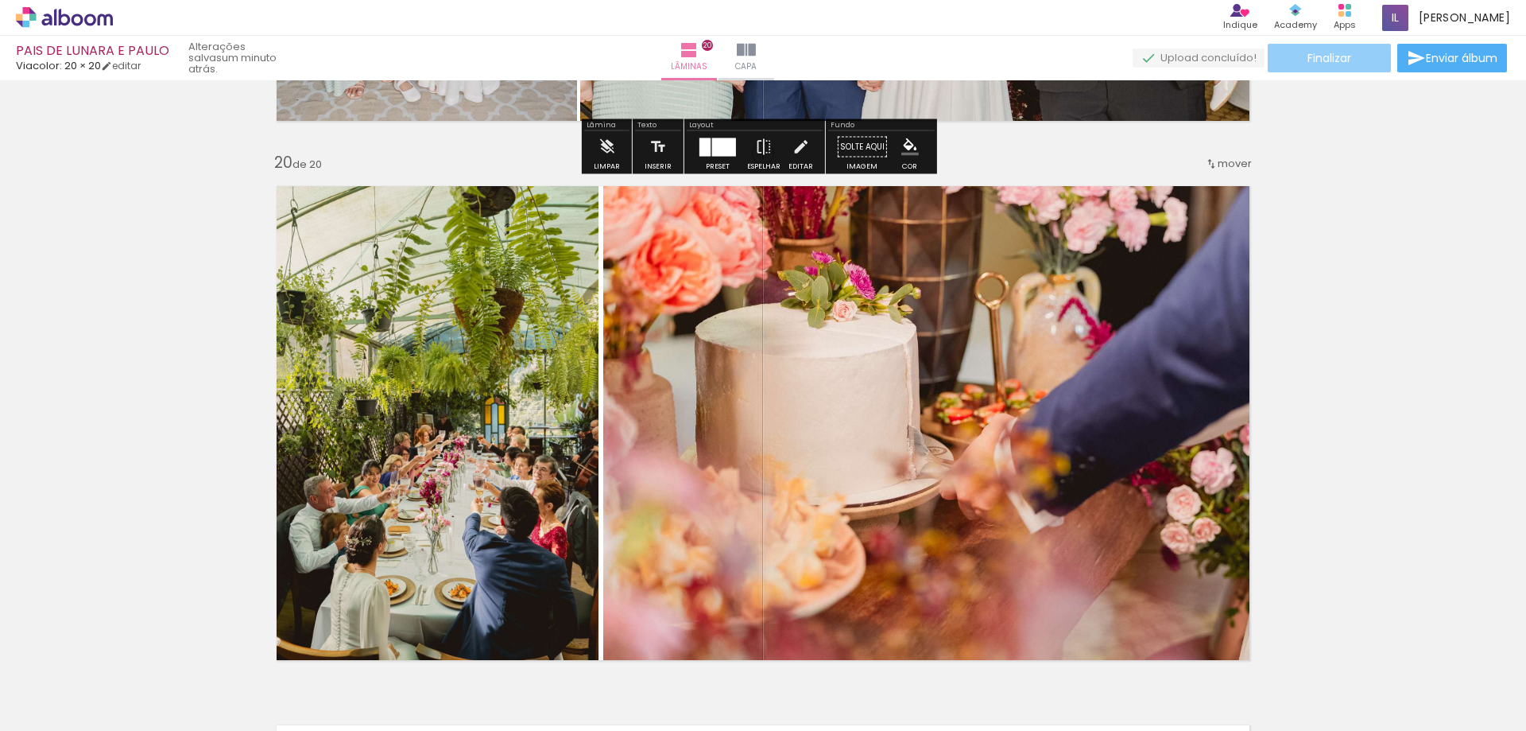
click at [1329, 61] on span "Finalizar" at bounding box center [1330, 57] width 44 height 11
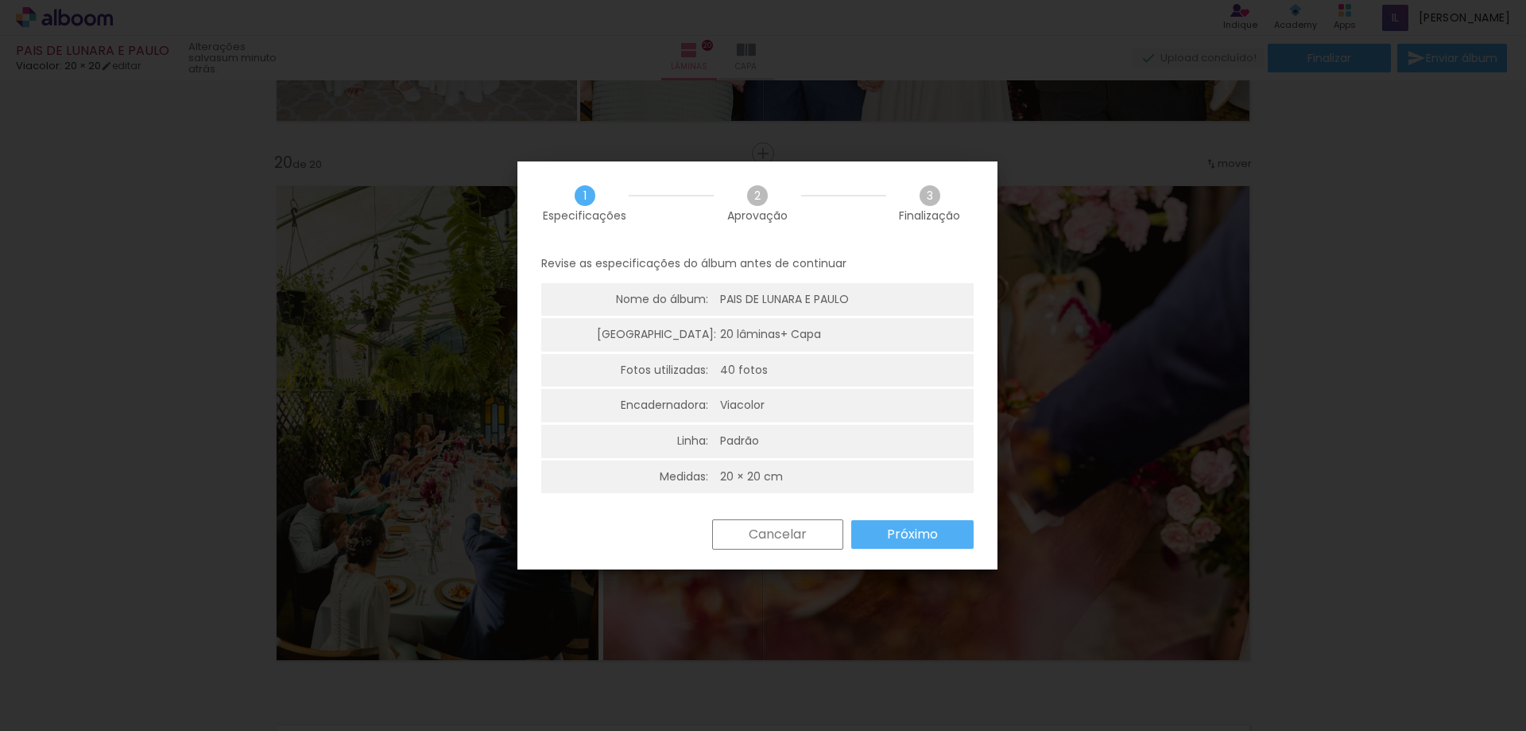
click at [0, 0] on slot "Próximo" at bounding box center [0, 0] width 0 height 0
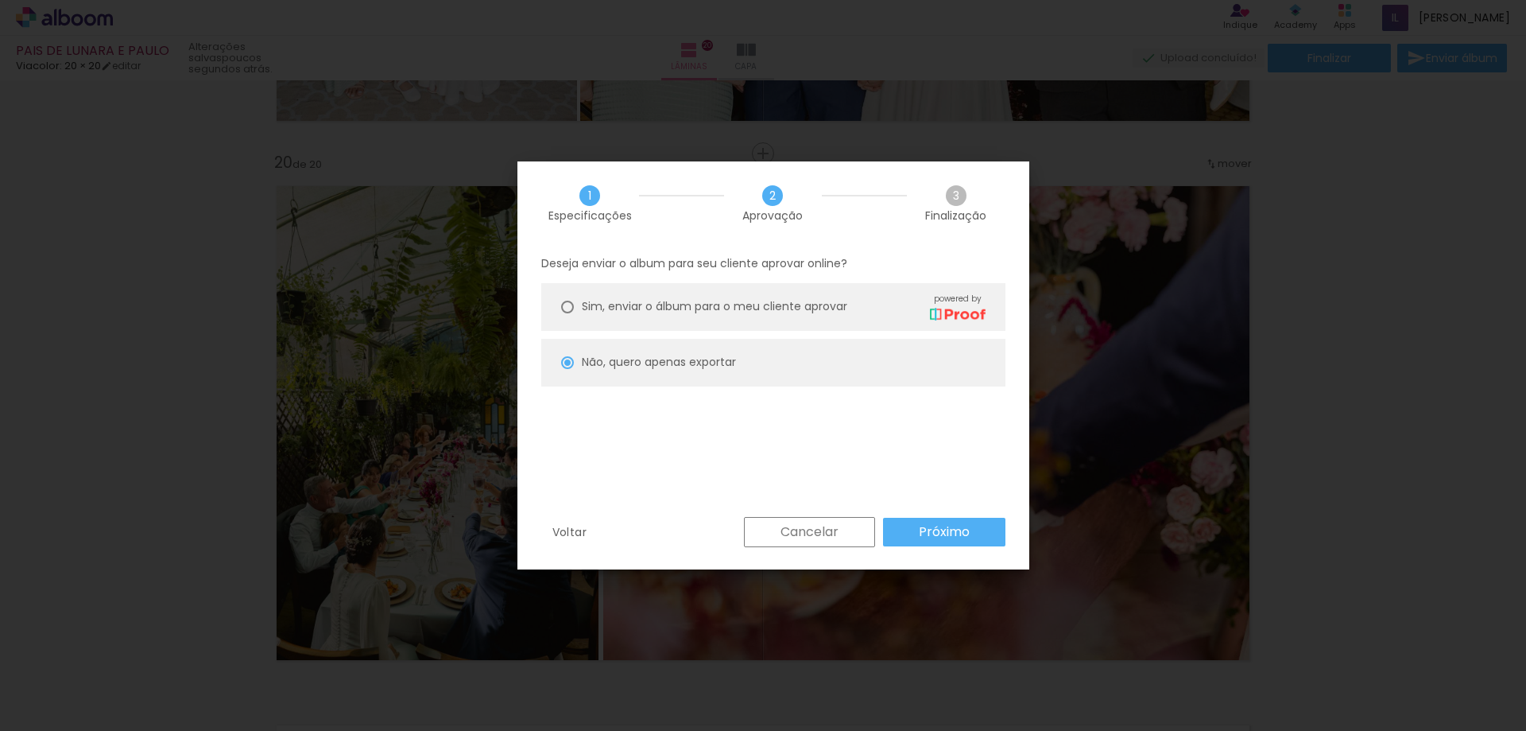
click at [0, 0] on slot "Próximo" at bounding box center [0, 0] width 0 height 0
type input "Alta, 300 DPI"
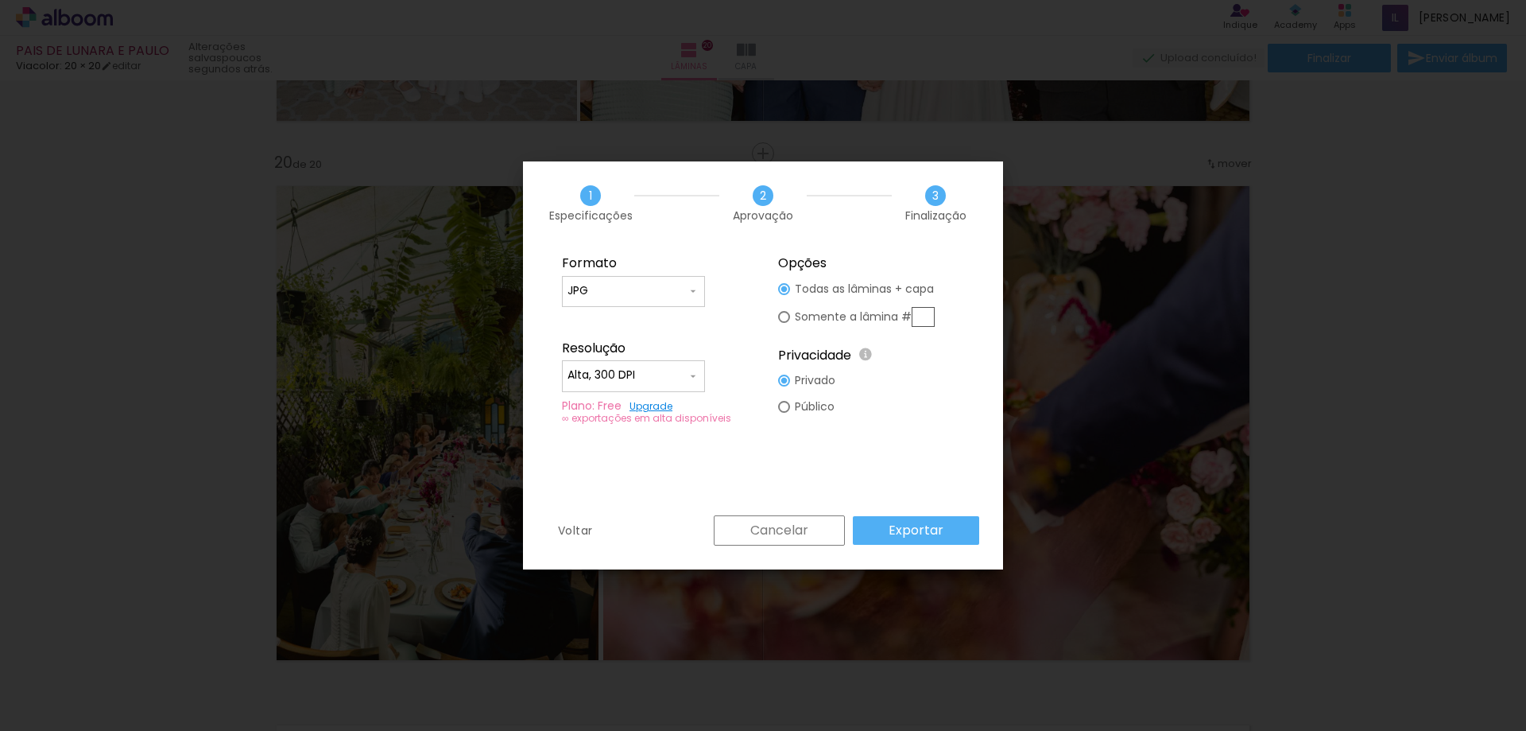
click at [0, 0] on slot "Exportar" at bounding box center [0, 0] width 0 height 0
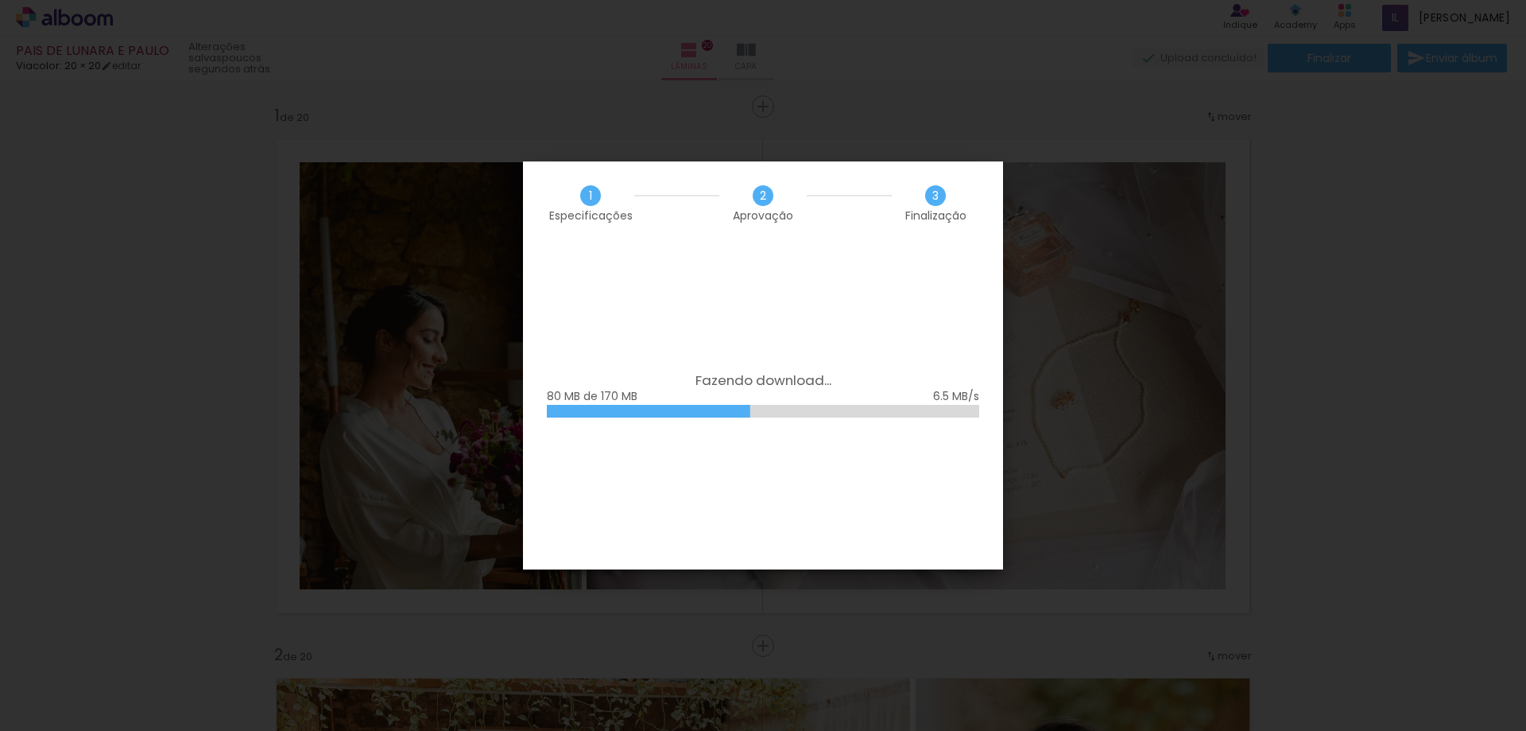
scroll to position [10195, 0]
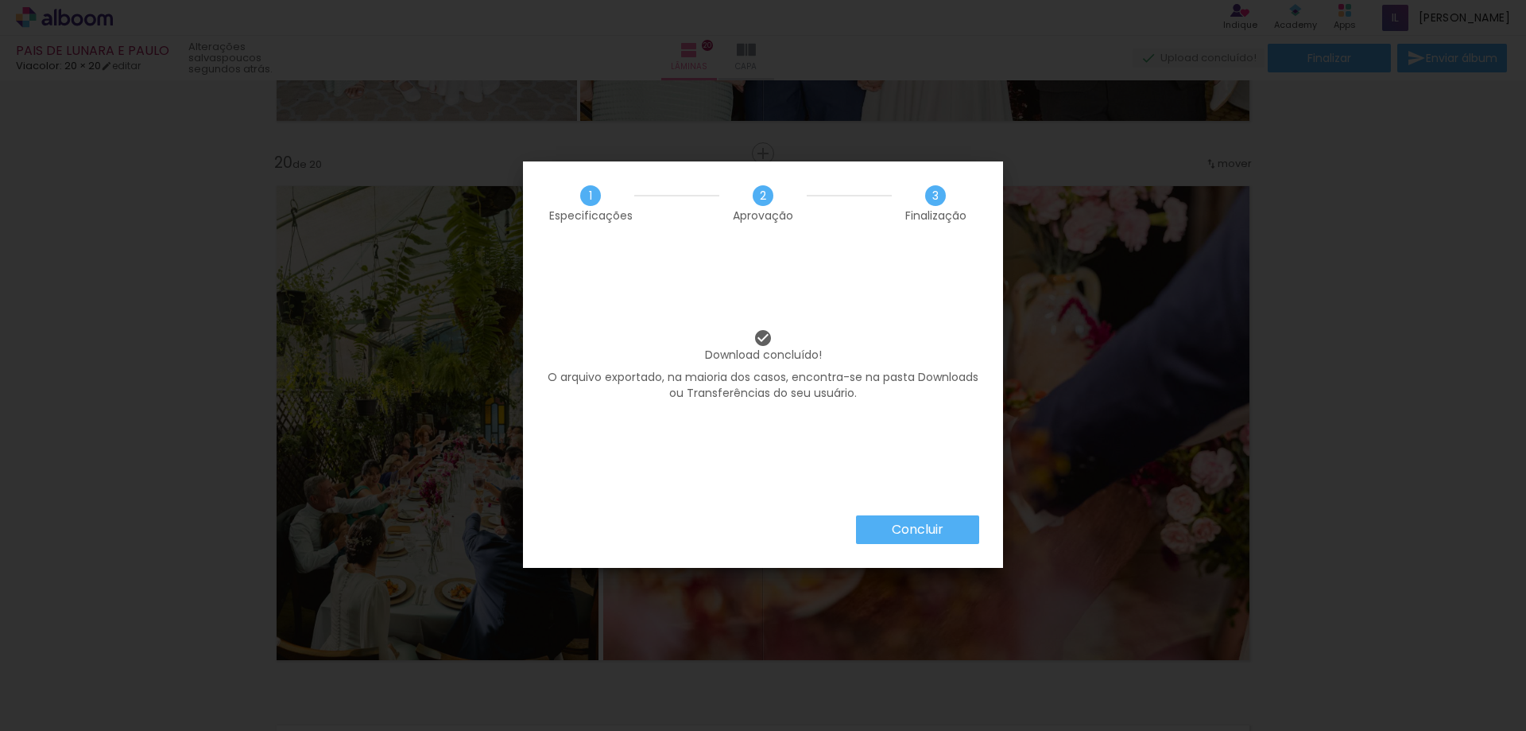
drag, startPoint x: 910, startPoint y: 531, endPoint x: 900, endPoint y: 513, distance: 20.6
click at [0, 0] on slot "Concluir" at bounding box center [0, 0] width 0 height 0
